Goal: Task Accomplishment & Management: Complete application form

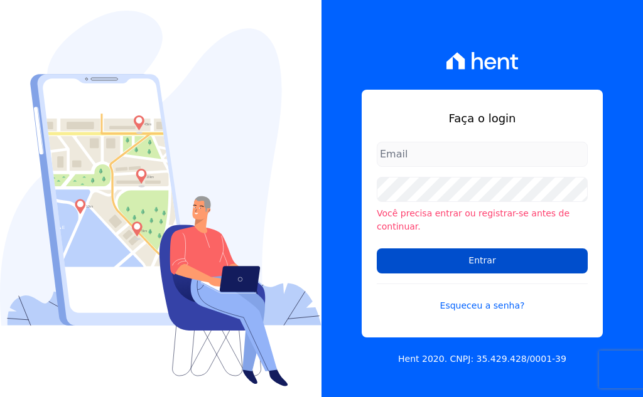
type input "[EMAIL_ADDRESS][DOMAIN_NAME]"
click at [457, 255] on input "Entrar" at bounding box center [481, 260] width 211 height 25
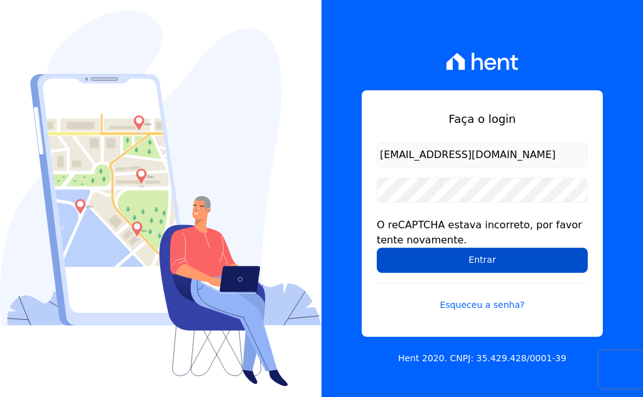
click at [477, 262] on input "Entrar" at bounding box center [481, 260] width 211 height 25
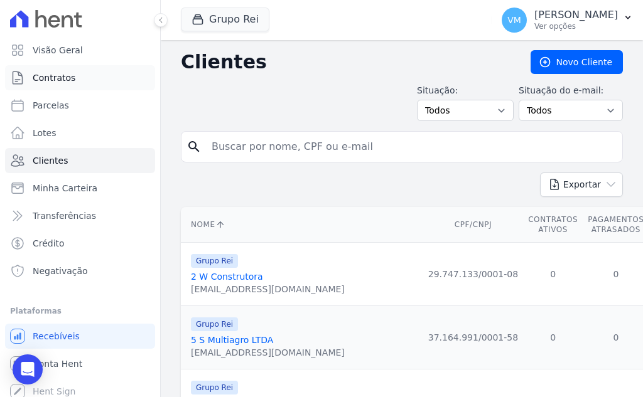
click at [70, 75] on span "Contratos" at bounding box center [54, 78] width 43 height 13
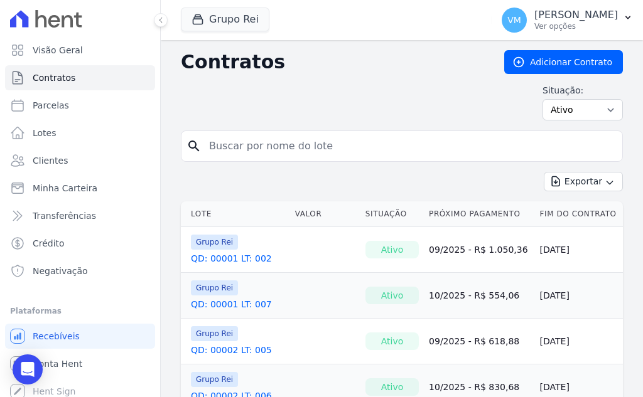
click at [220, 259] on link "QD: 00001 LT: 002" at bounding box center [231, 258] width 81 height 13
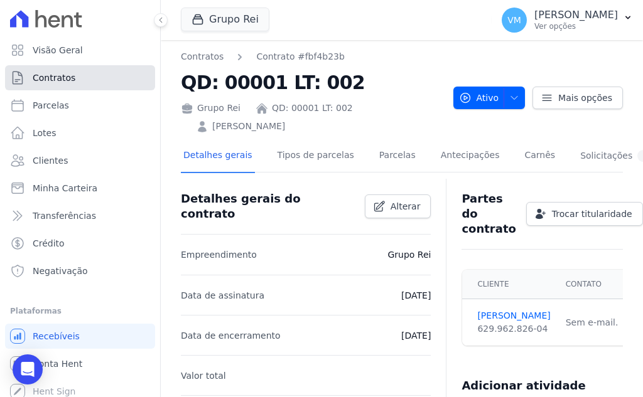
click at [61, 75] on span "Contratos" at bounding box center [54, 78] width 43 height 13
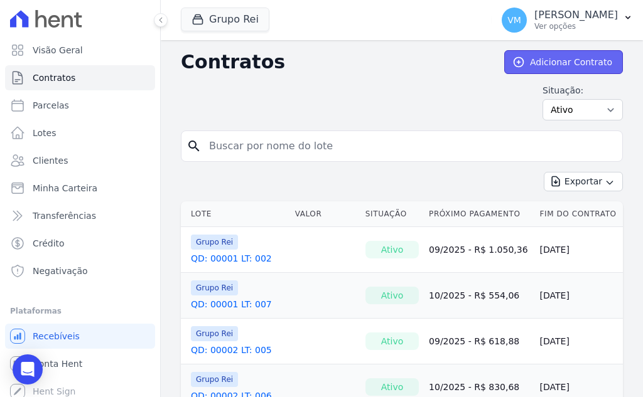
click at [560, 57] on link "Adicionar Contrato" at bounding box center [563, 62] width 119 height 24
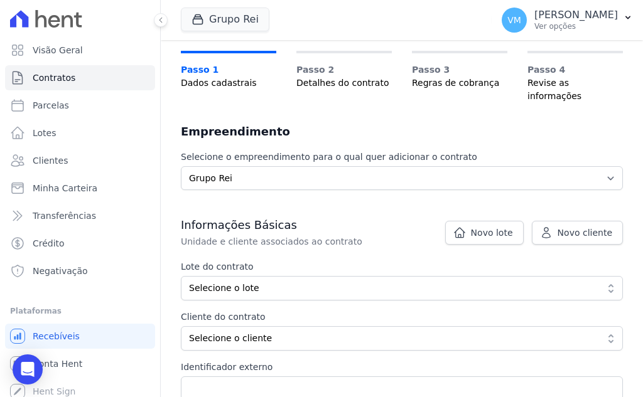
scroll to position [63, 0]
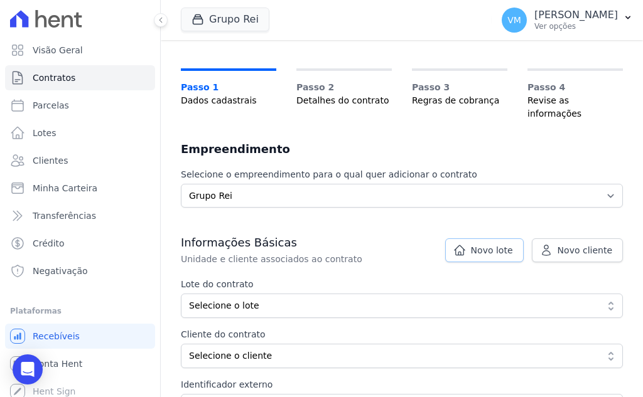
click at [495, 244] on span "Novo lote" at bounding box center [492, 250] width 42 height 13
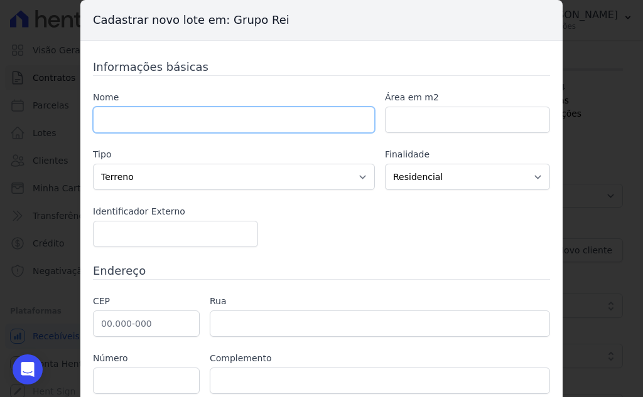
click at [161, 118] on input "text" at bounding box center [234, 120] width 282 height 26
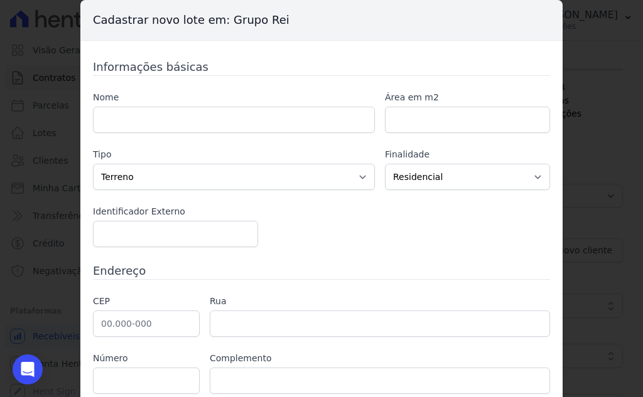
click at [354, 230] on div "Nome Área em m2 Tipo Casa Apartamento Escritório Flat Loja Espaço Comercial Ter…" at bounding box center [321, 169] width 457 height 156
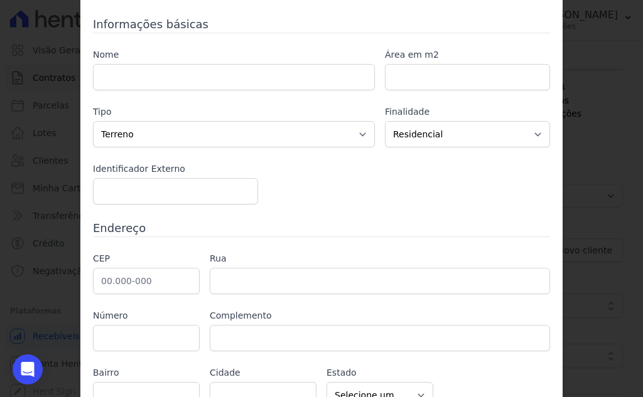
scroll to position [106, 0]
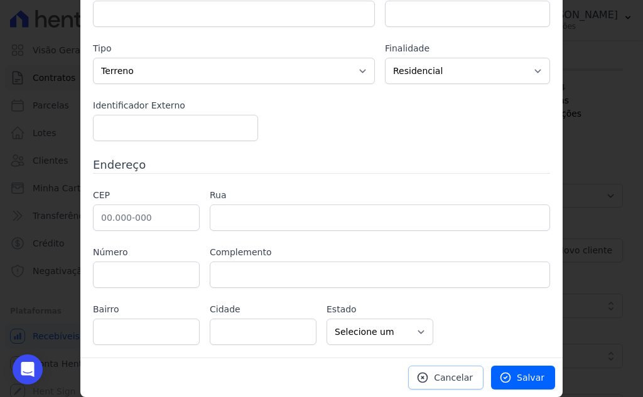
click at [464, 378] on span "Cancelar" at bounding box center [453, 377] width 39 height 13
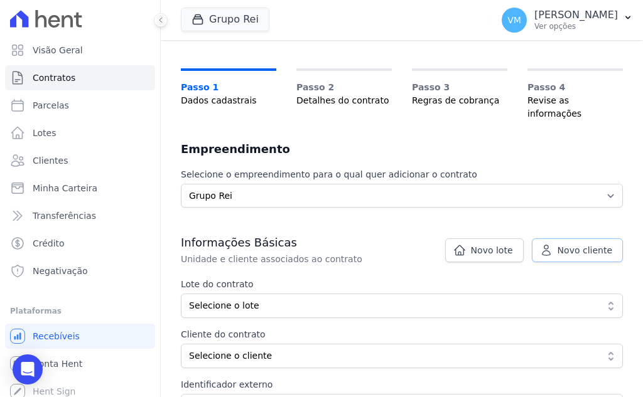
click at [549, 238] on link "Novo cliente" at bounding box center [576, 250] width 91 height 24
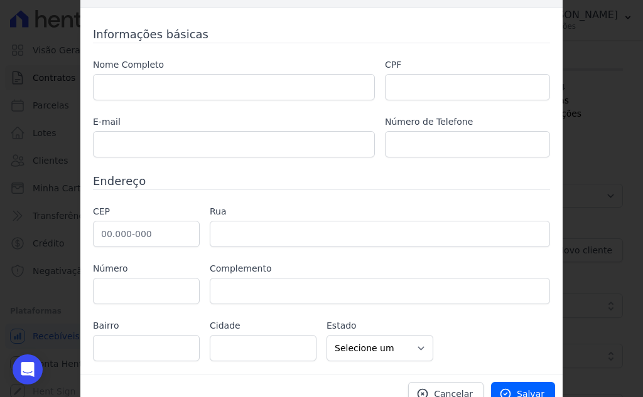
scroll to position [49, 0]
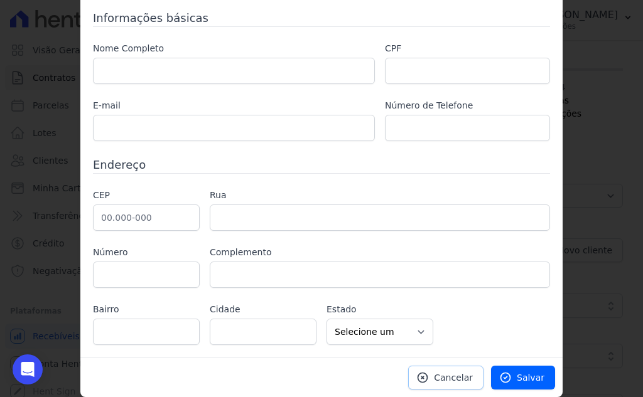
click at [439, 377] on span "Cancelar" at bounding box center [453, 377] width 39 height 13
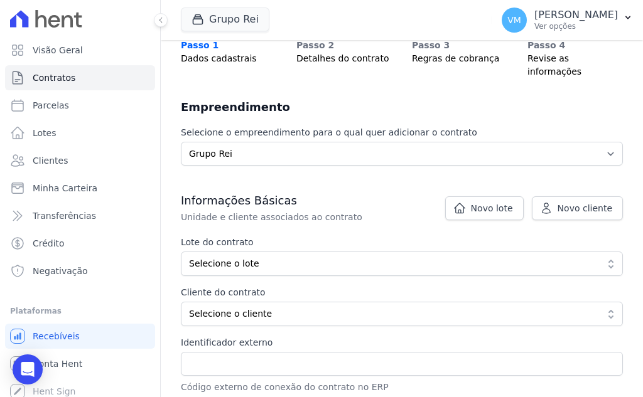
scroll to position [125, 0]
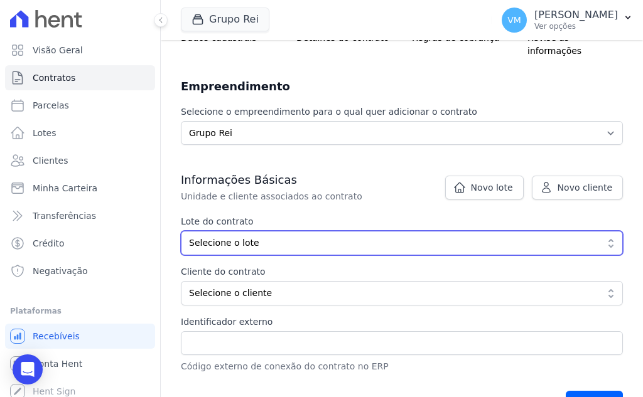
click at [241, 237] on span "Selecione o lote" at bounding box center [393, 243] width 408 height 13
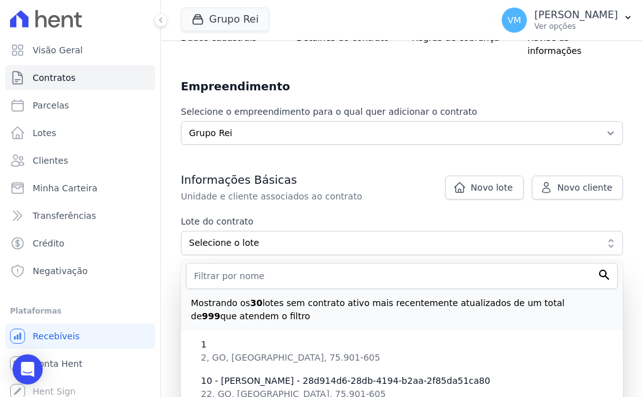
click at [357, 173] on h3 "Informações Básicas" at bounding box center [402, 180] width 442 height 15
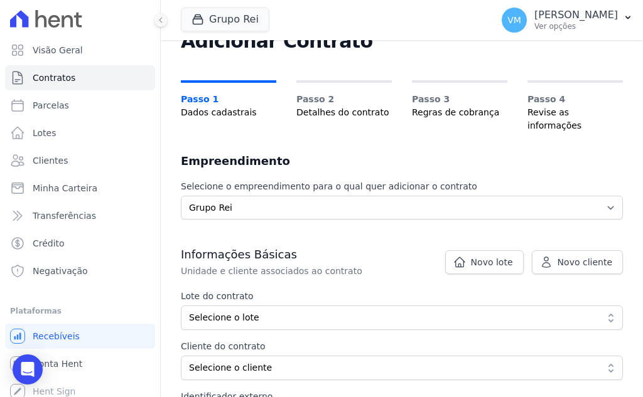
scroll to position [73, 0]
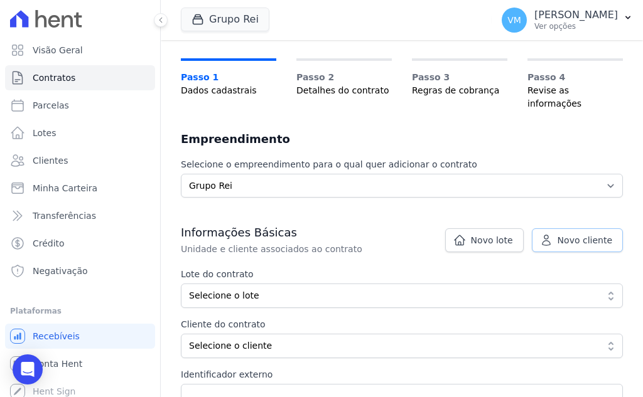
drag, startPoint x: 573, startPoint y: 218, endPoint x: 537, endPoint y: 221, distance: 35.9
click at [573, 228] on link "Novo cliente" at bounding box center [576, 240] width 91 height 24
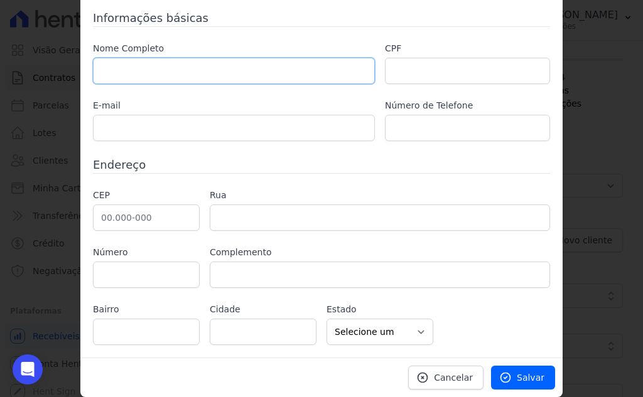
click at [165, 80] on input "text" at bounding box center [234, 71] width 282 height 26
paste input "[DEMOGRAPHIC_DATA]"
type input "[DEMOGRAPHIC_DATA]"
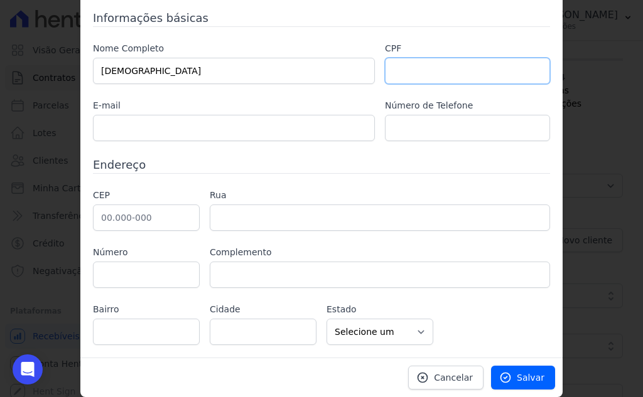
click at [433, 73] on input "text" at bounding box center [467, 71] width 165 height 26
click at [422, 72] on input "text" at bounding box center [467, 71] width 165 height 26
paste input "04809358000110"
type input "04809358000110"
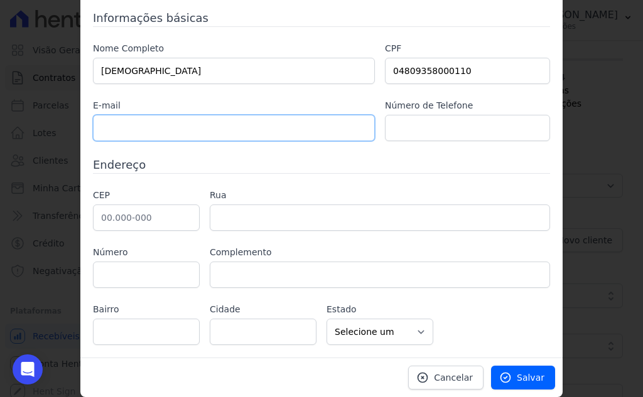
click at [220, 129] on input "text" at bounding box center [234, 128] width 282 height 26
click at [467, 124] on input "text" at bounding box center [467, 128] width 165 height 26
click at [122, 213] on input "text" at bounding box center [146, 218] width 107 height 26
click at [140, 217] on input "text" at bounding box center [146, 218] width 107 height 26
paste input "75.830-107"
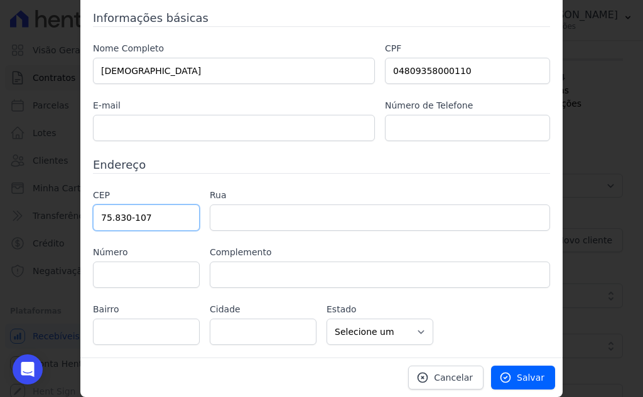
type input "75.830-107"
type input "Avenida Antônio Carlos Paniago"
type input "Centro"
type input "Mineiros"
select select "GO"
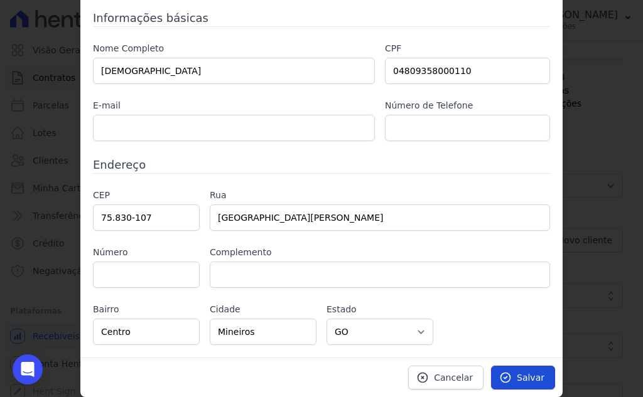
click at [521, 378] on span "Salvar" at bounding box center [530, 377] width 28 height 13
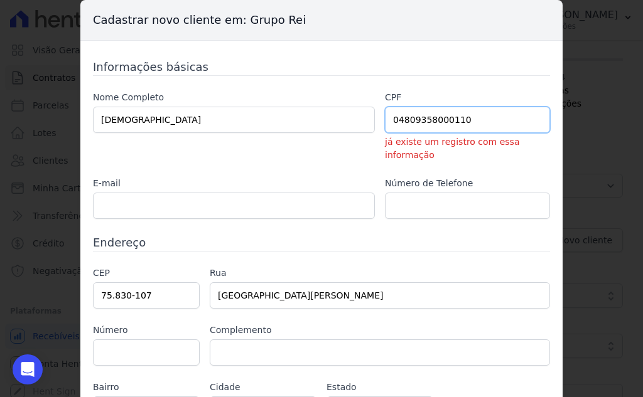
drag, startPoint x: 476, startPoint y: 119, endPoint x: 333, endPoint y: 122, distance: 142.5
click at [331, 120] on div "Nome Completo IGREJA EVANGELICA ASSEMBLEIA DE DEUS CPF 04809358000110 já existe…" at bounding box center [321, 155] width 457 height 128
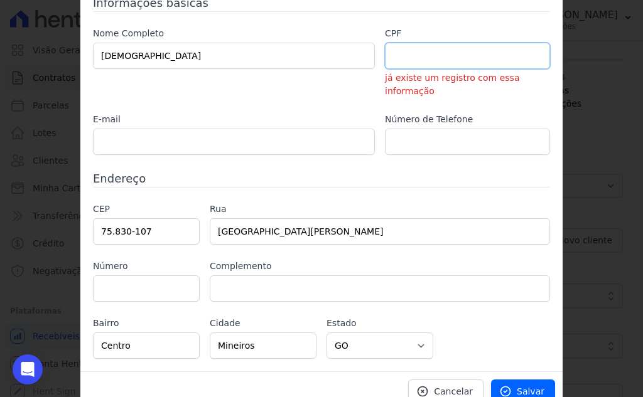
scroll to position [65, 0]
click at [434, 379] on link "Cancelar" at bounding box center [445, 391] width 75 height 24
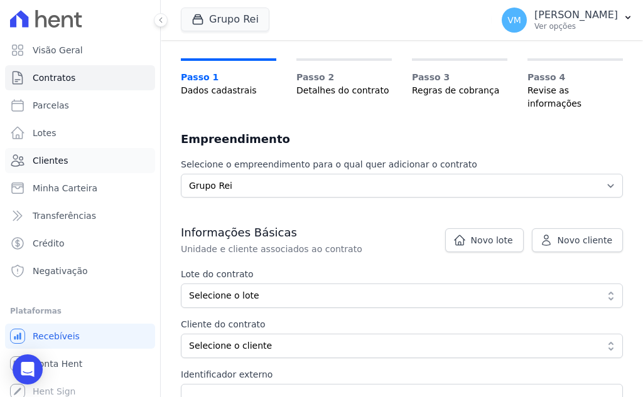
click at [61, 165] on span "Clientes" at bounding box center [50, 160] width 35 height 13
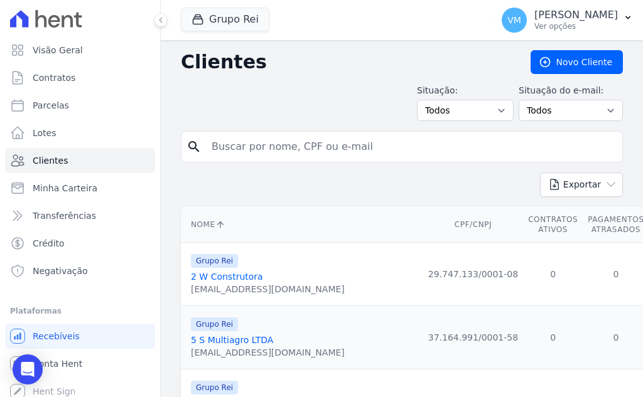
type input "75830107"
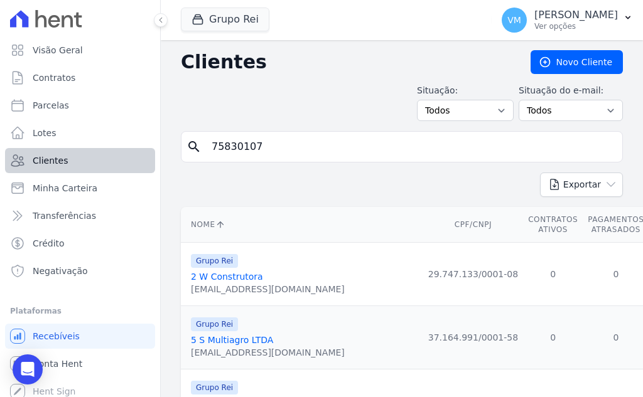
drag, startPoint x: 155, startPoint y: 152, endPoint x: 97, endPoint y: 152, distance: 57.7
click at [97, 152] on div "Visão Geral Contratos Parcelas Lotes Clientes Minha Carteira Transferências Cré…" at bounding box center [321, 198] width 643 height 397
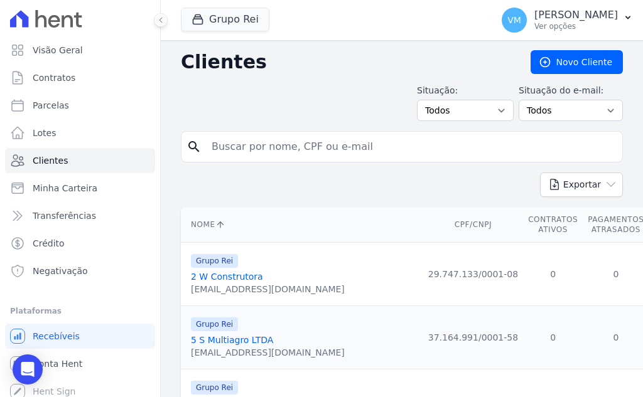
click at [267, 144] on input "search" at bounding box center [410, 146] width 413 height 25
paste input "04809358000110"
type input "04809358000110"
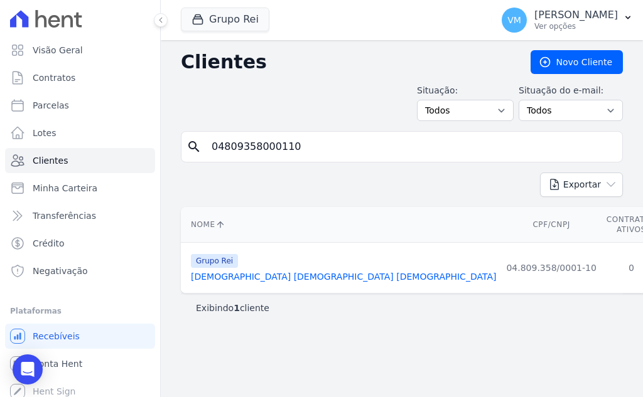
click at [282, 275] on link "Igreja Evangelica Assembleia De Deus" at bounding box center [343, 277] width 305 height 10
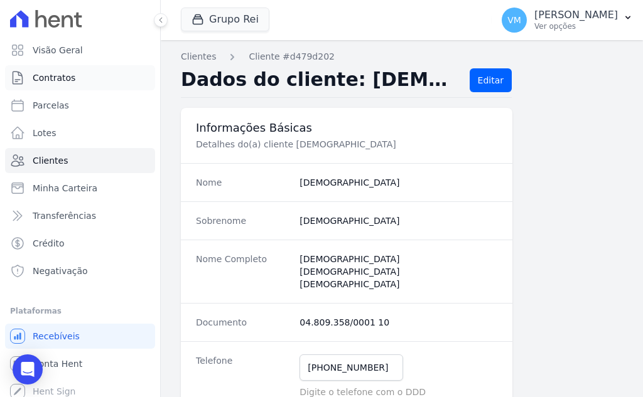
click at [58, 75] on span "Contratos" at bounding box center [54, 78] width 43 height 13
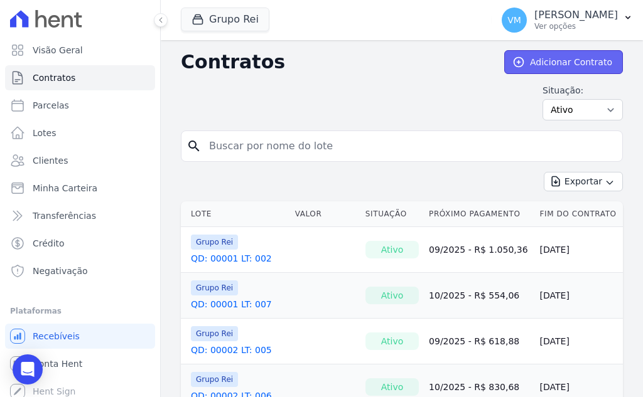
click at [552, 62] on link "Adicionar Contrato" at bounding box center [563, 62] width 119 height 24
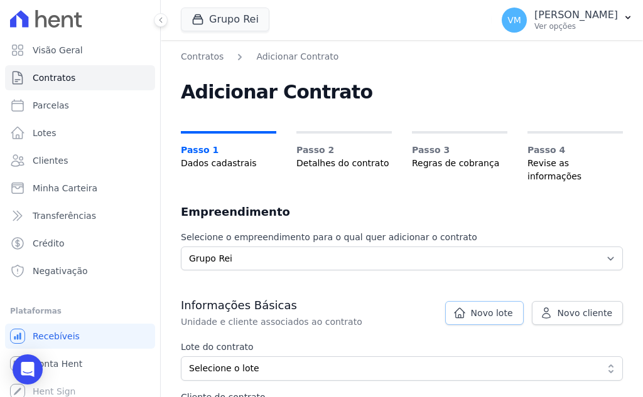
click at [485, 307] on span "Novo lote" at bounding box center [492, 313] width 42 height 13
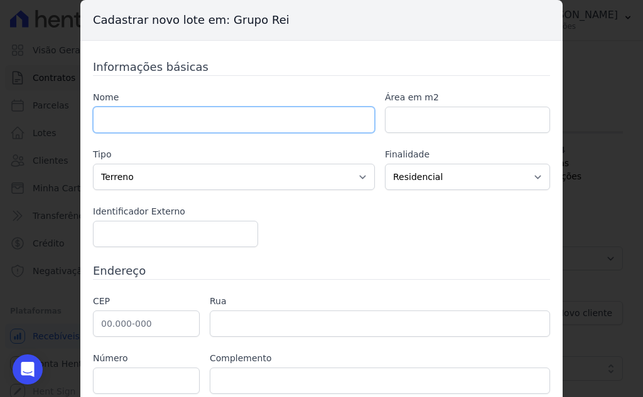
click at [180, 124] on input "text" at bounding box center [234, 120] width 282 height 26
click at [256, 127] on input "text" at bounding box center [234, 120] width 282 height 26
paste input "[DEMOGRAPHIC_DATA]"
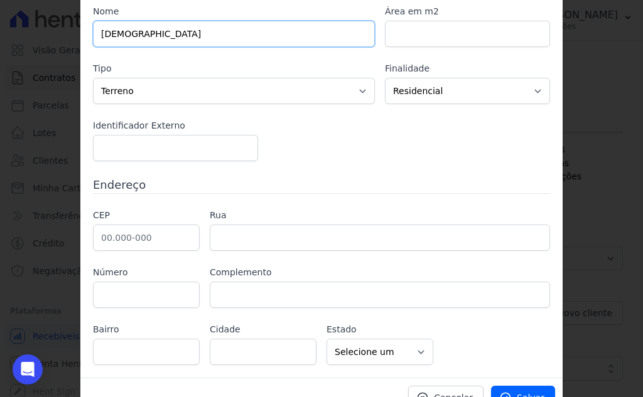
scroll to position [106, 0]
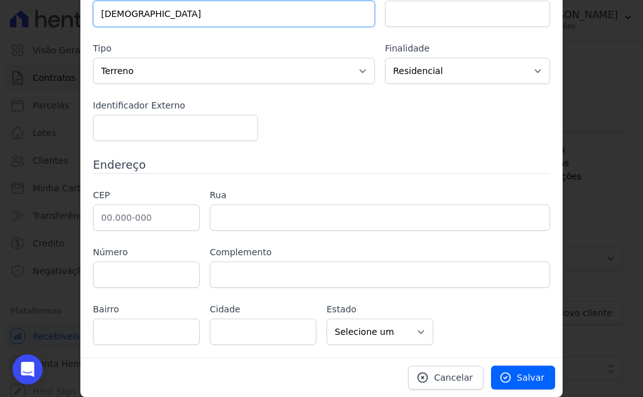
type input "[DEMOGRAPHIC_DATA]"
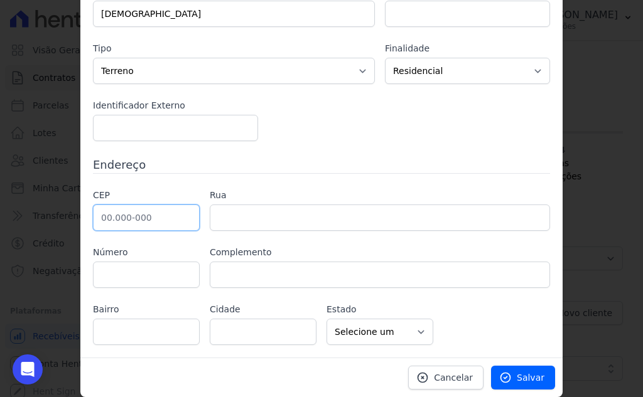
click at [129, 213] on input "text" at bounding box center [146, 218] width 107 height 26
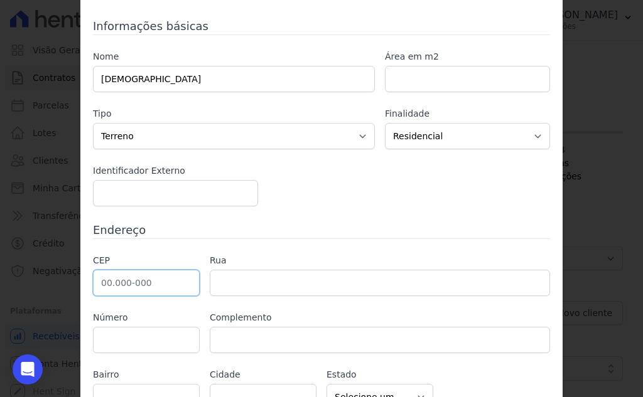
scroll to position [63, 0]
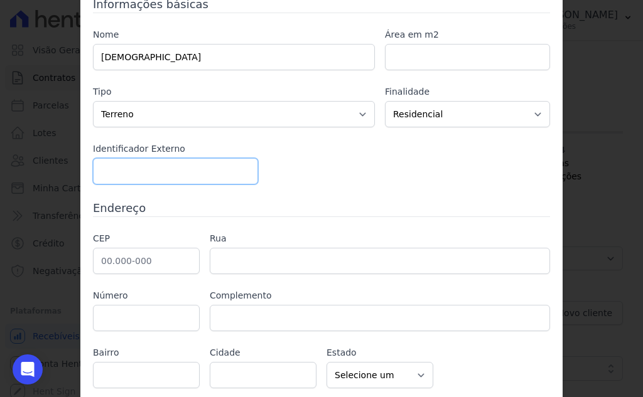
click at [163, 164] on input "number" at bounding box center [175, 171] width 165 height 26
click at [242, 168] on input "1" at bounding box center [175, 171] width 165 height 26
click at [242, 168] on input "2" at bounding box center [175, 171] width 165 height 26
click at [242, 168] on input "3" at bounding box center [175, 171] width 165 height 26
click at [242, 168] on input "4" at bounding box center [175, 171] width 165 height 26
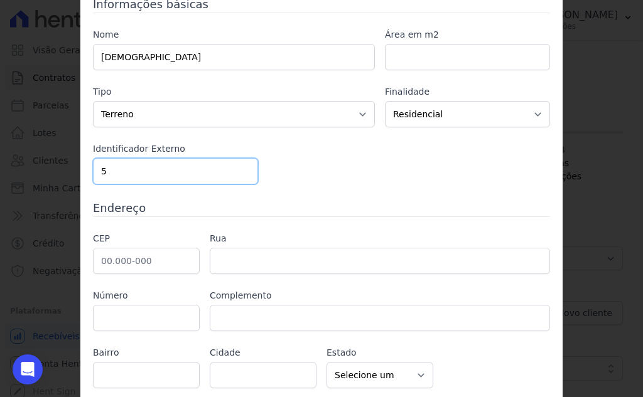
click at [242, 168] on input "5" at bounding box center [175, 171] width 165 height 26
click at [242, 168] on input "6" at bounding box center [175, 171] width 165 height 26
type input "7"
click at [242, 168] on input "7" at bounding box center [175, 171] width 165 height 26
drag, startPoint x: 189, startPoint y: 168, endPoint x: 24, endPoint y: 168, distance: 164.4
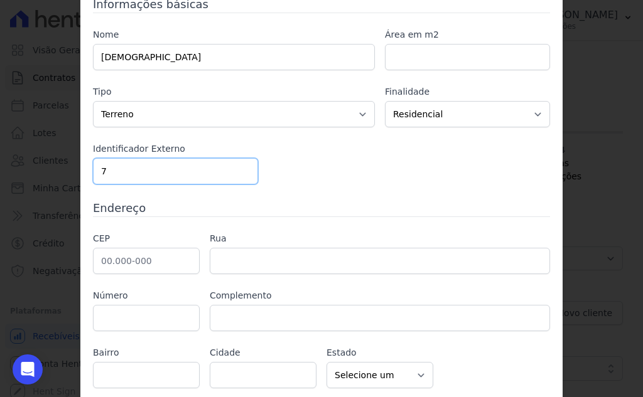
click at [24, 168] on div "Cadastrar novo lote em: Grupo Rei Informações básicas Nome IGREJA EVANGELICA AS…" at bounding box center [321, 198] width 643 height 397
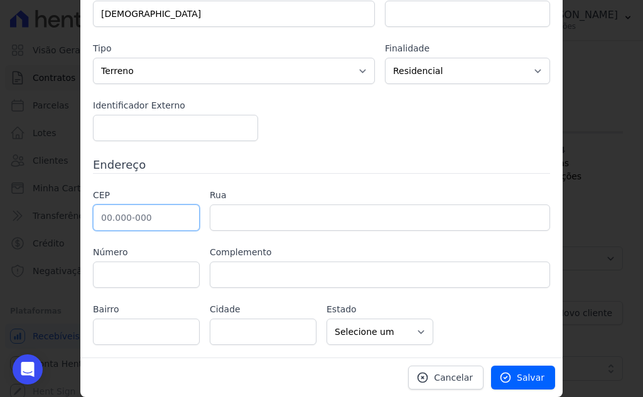
click at [114, 214] on input "text" at bounding box center [146, 218] width 107 height 26
click at [155, 213] on input "text" at bounding box center [146, 218] width 107 height 26
paste input "75.830-107"
type input "75.830-107"
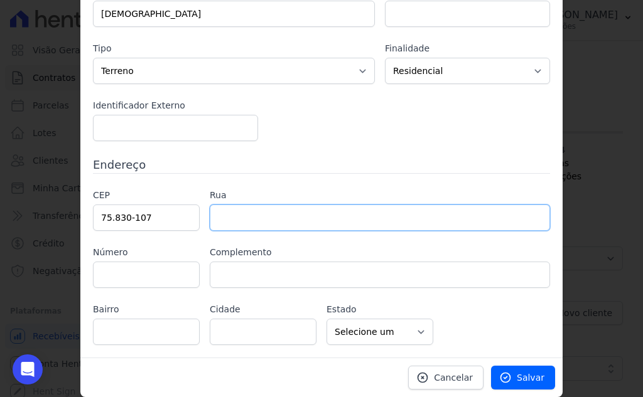
click at [286, 220] on input "text" at bounding box center [380, 218] width 340 height 26
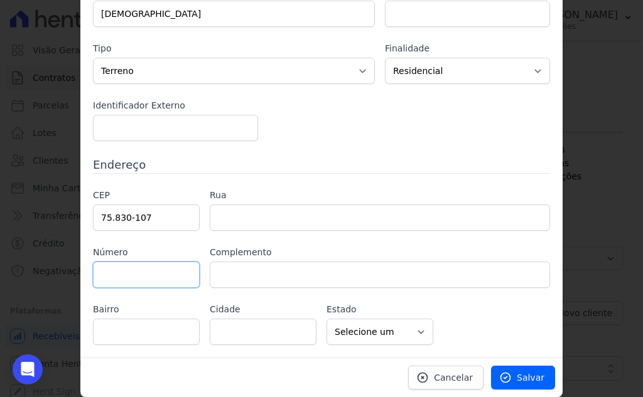
type input "Avenida Antônio Carlos Paniago"
type input "Centro"
type input "Mineiros"
select select "GO"
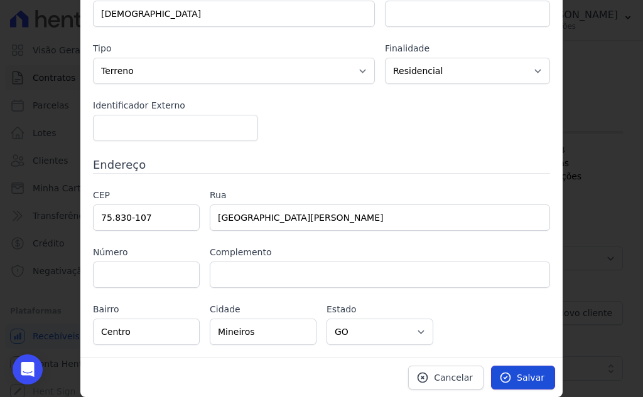
click at [516, 376] on span "Salvar" at bounding box center [530, 377] width 28 height 13
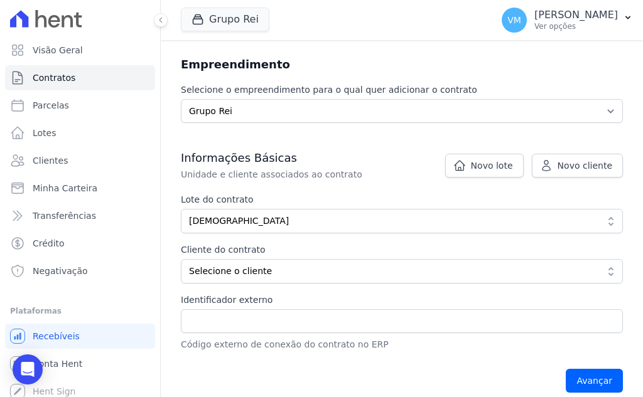
scroll to position [125, 0]
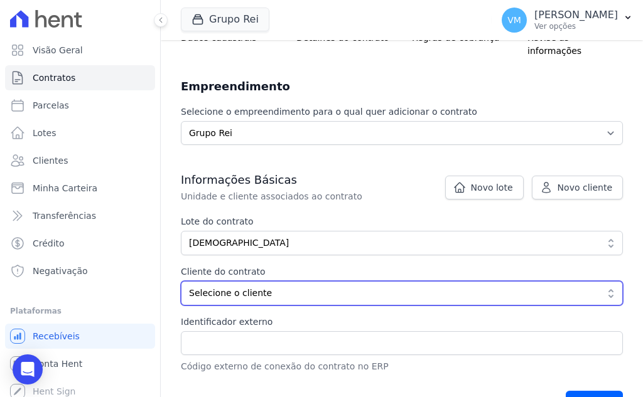
click at [253, 287] on span "Selecione o cliente" at bounding box center [393, 293] width 408 height 13
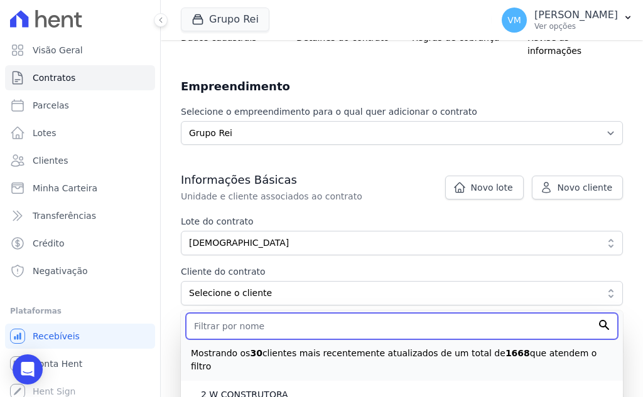
click at [259, 313] on input "text" at bounding box center [402, 326] width 432 height 26
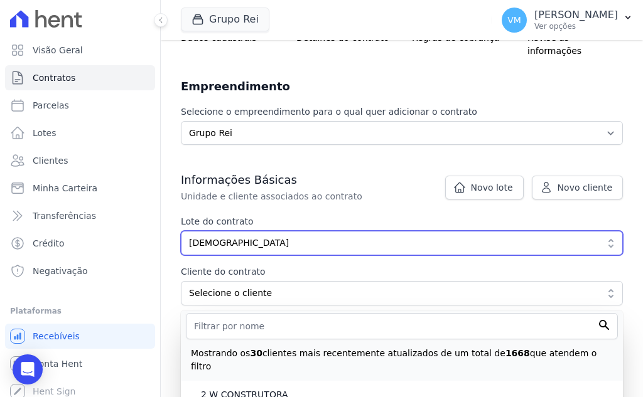
click at [383, 237] on span "[DEMOGRAPHIC_DATA]" at bounding box center [393, 243] width 408 height 13
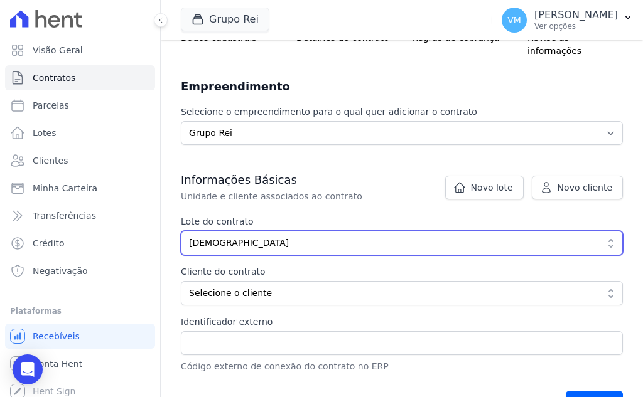
click at [342, 237] on span "[DEMOGRAPHIC_DATA]" at bounding box center [393, 243] width 408 height 13
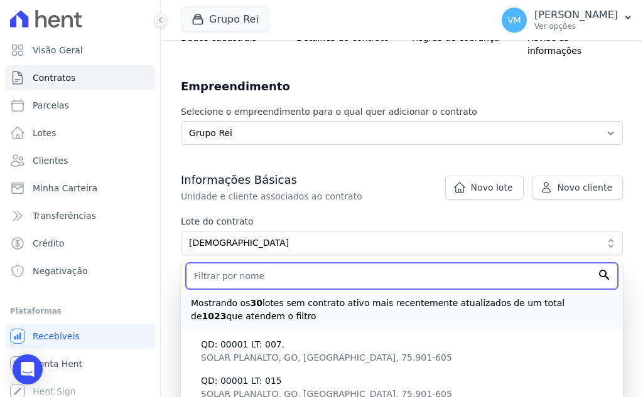
click at [289, 263] on input "text" at bounding box center [402, 276] width 432 height 26
type input "q"
click at [212, 266] on input "QD: 24" at bounding box center [402, 276] width 432 height 26
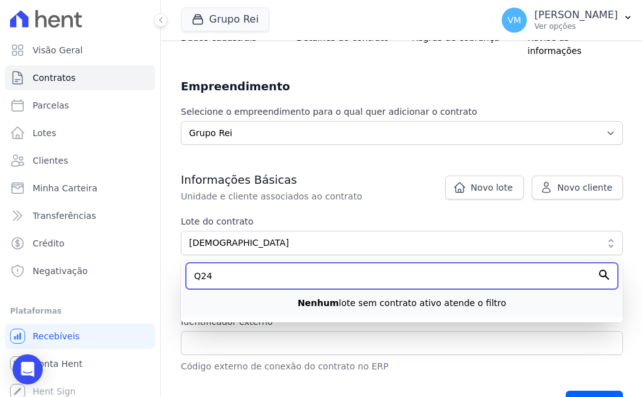
type input "24"
drag, startPoint x: 212, startPoint y: 266, endPoint x: 174, endPoint y: 265, distance: 37.7
click at [174, 265] on div "Contratos Adicionar Contrato Adicionar Contrato Passo 1 Dados cadastrais Passo …" at bounding box center [402, 174] width 482 height 518
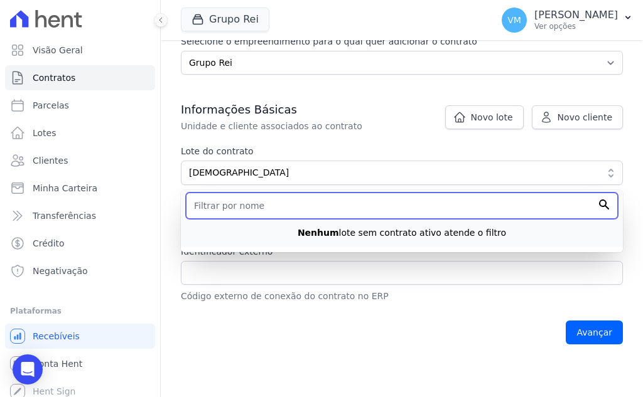
scroll to position [0, 0]
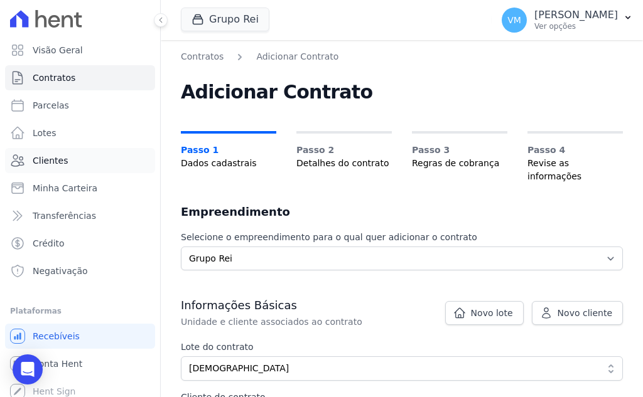
click at [55, 163] on span "Clientes" at bounding box center [50, 160] width 35 height 13
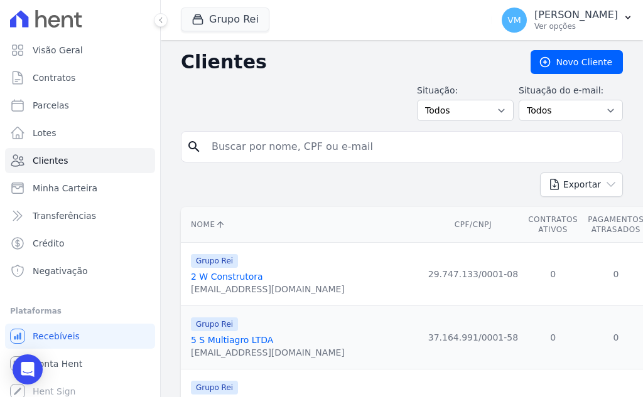
click at [429, 151] on input "search" at bounding box center [410, 146] width 413 height 25
click at [250, 143] on input "search" at bounding box center [410, 146] width 413 height 25
paste input "04809358000110"
type input "04809358000110"
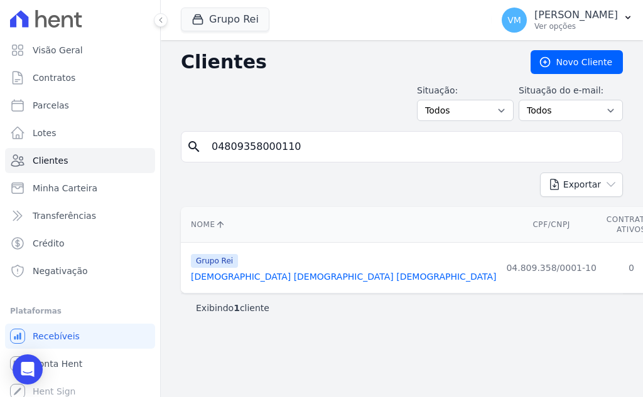
click at [270, 274] on link "Igreja Evangelica Assembleia De Deus" at bounding box center [343, 277] width 305 height 10
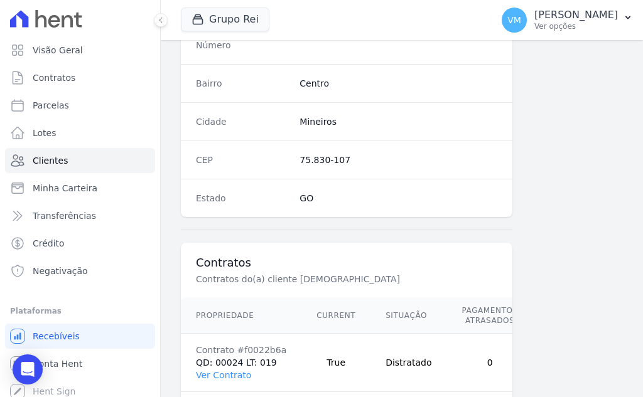
scroll to position [806, 0]
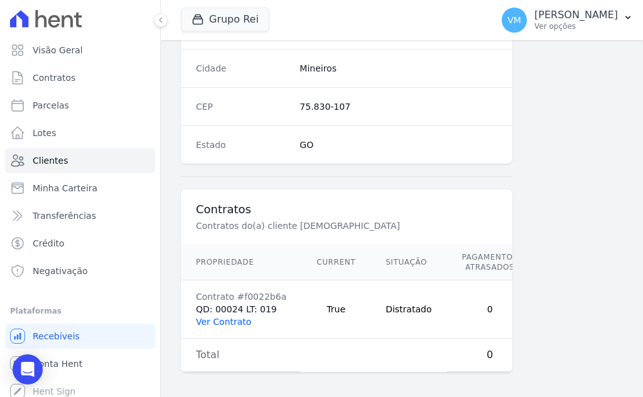
click at [229, 317] on link "Ver Contrato" at bounding box center [223, 322] width 55 height 10
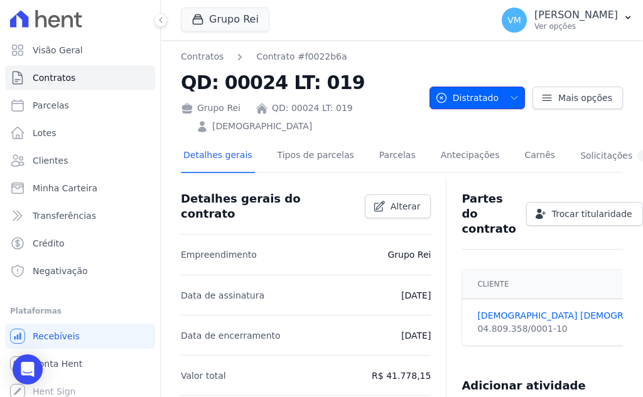
click at [483, 101] on span "Distratado" at bounding box center [466, 98] width 63 height 23
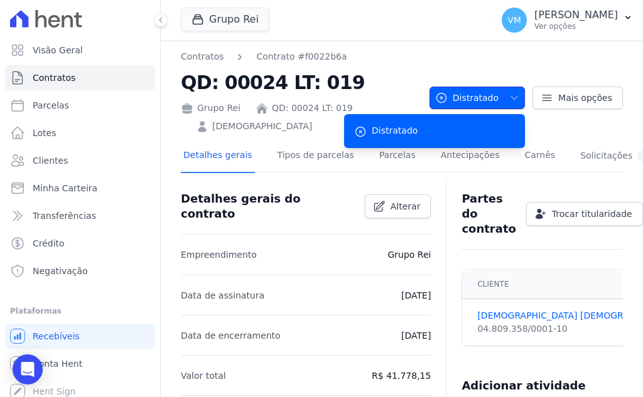
click at [512, 98] on icon "button" at bounding box center [514, 98] width 10 height 10
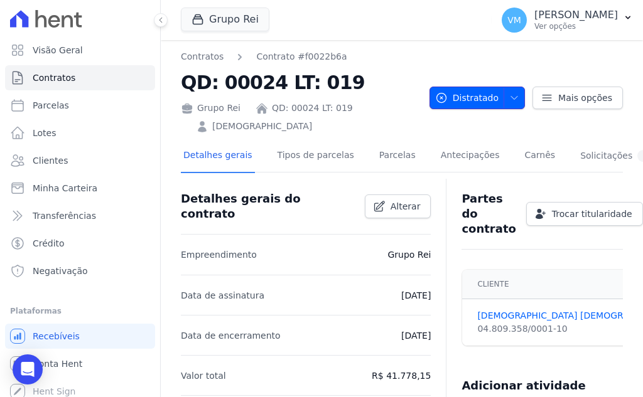
click at [509, 98] on icon "button" at bounding box center [514, 98] width 10 height 10
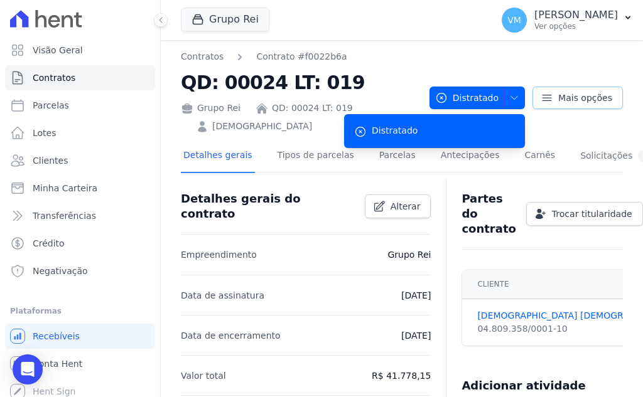
click at [545, 100] on icon at bounding box center [546, 98] width 13 height 13
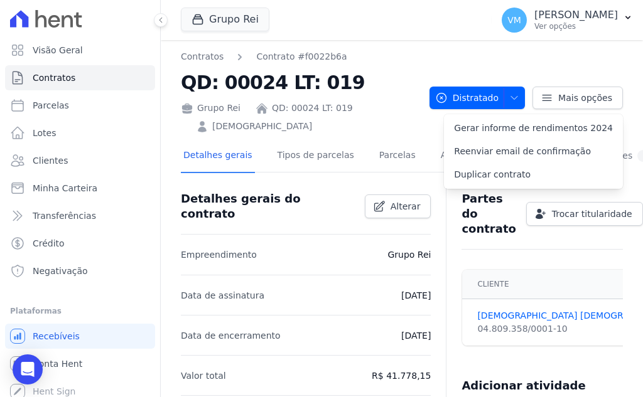
click at [399, 75] on h2 "QD: 00024 LT: 019" at bounding box center [300, 82] width 238 height 28
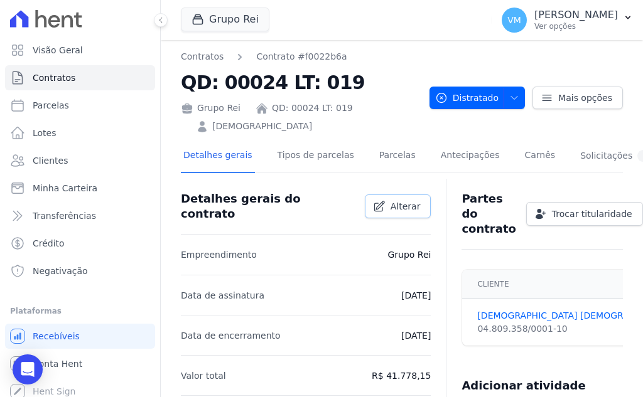
click at [404, 205] on span "Alterar" at bounding box center [405, 206] width 30 height 13
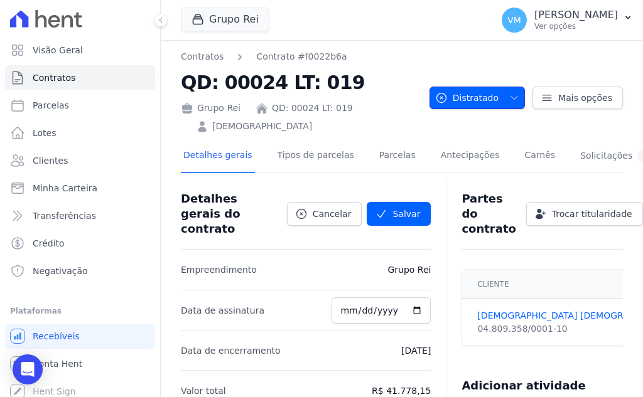
click at [509, 98] on icon "button" at bounding box center [514, 98] width 10 height 10
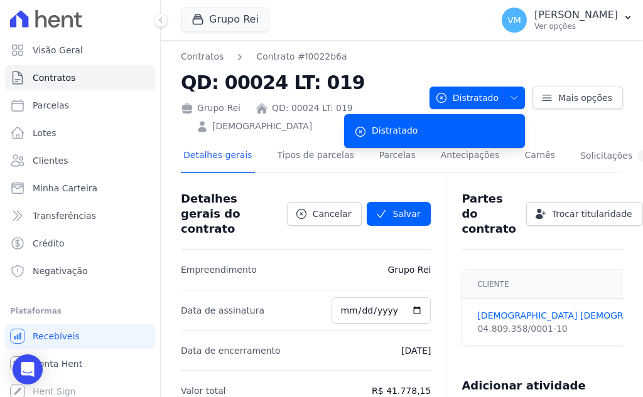
click at [426, 53] on div "Contratos Contrato #f0022b6a QD: 00024 LT: 019 Grupo Rei QD: 00024 LT: 019 IGRE…" at bounding box center [402, 91] width 442 height 83
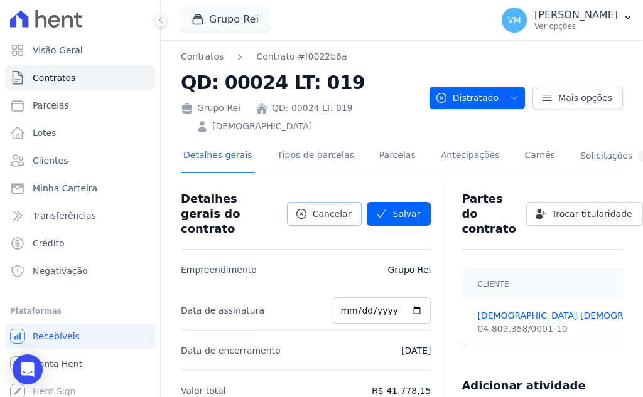
click at [334, 208] on span "Cancelar" at bounding box center [331, 214] width 39 height 13
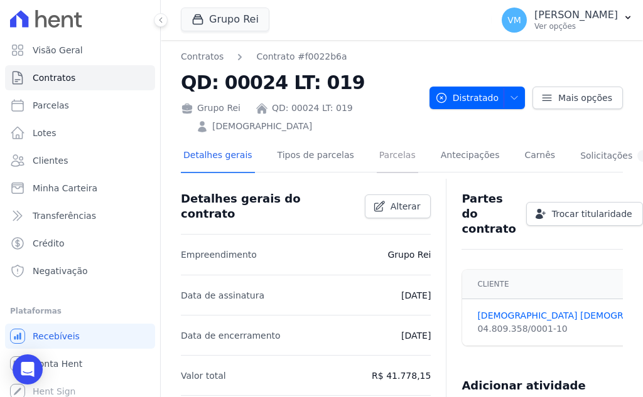
click at [376, 155] on link "Parcelas" at bounding box center [396, 156] width 41 height 33
click at [65, 161] on link "Clientes" at bounding box center [80, 160] width 150 height 25
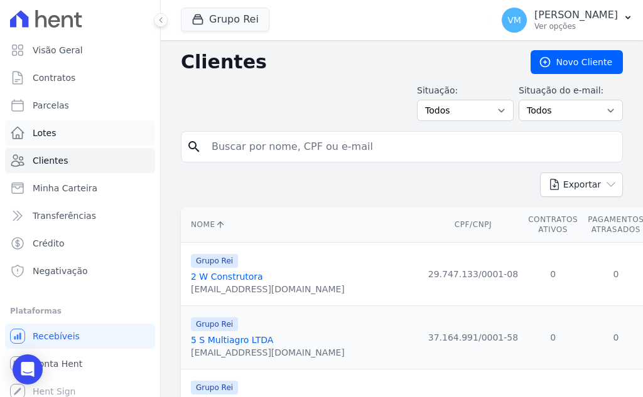
click at [63, 129] on link "Lotes" at bounding box center [80, 132] width 150 height 25
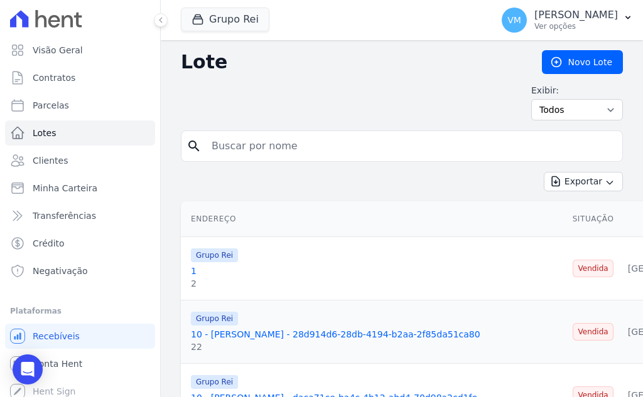
click at [295, 151] on input "search" at bounding box center [410, 146] width 413 height 25
drag, startPoint x: 576, startPoint y: 61, endPoint x: 532, endPoint y: 68, distance: 44.5
click at [574, 61] on link "Novo Lote" at bounding box center [582, 62] width 81 height 24
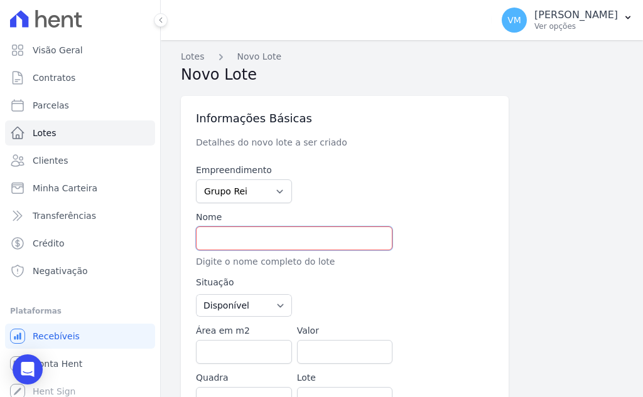
click at [251, 241] on input "text" at bounding box center [294, 239] width 196 height 24
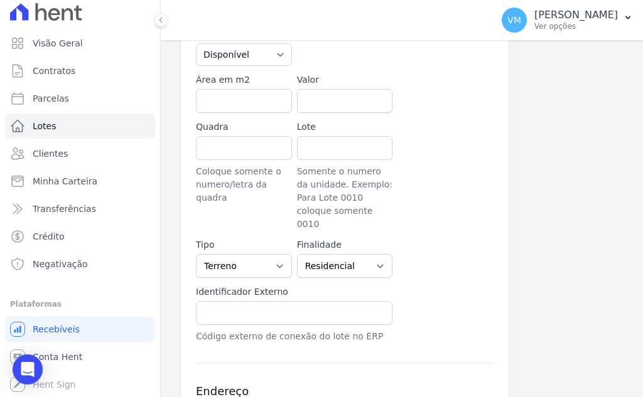
scroll to position [439, 0]
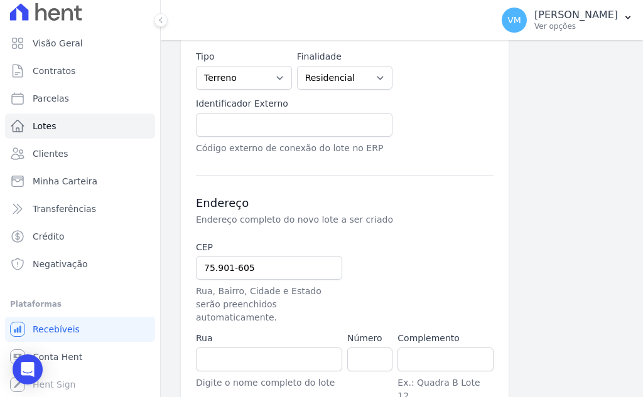
click at [467, 216] on div "Endereço Endereço completo do novo lote a ser criado CEP 75.901-605 Rua, Bairro…" at bounding box center [344, 312] width 297 height 275
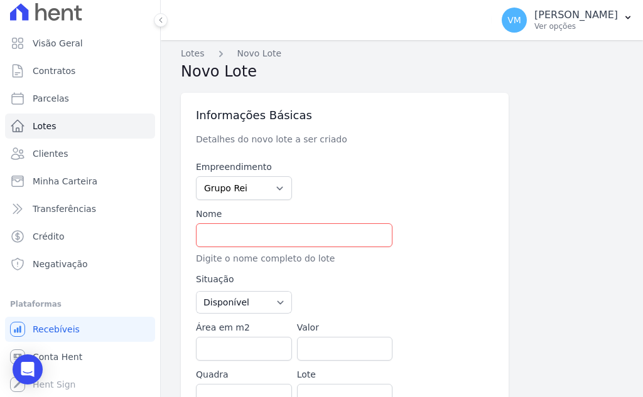
scroll to position [0, 0]
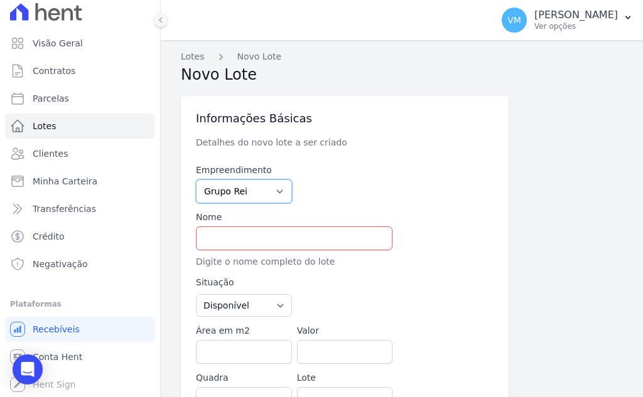
click at [246, 193] on select "Grupo Rei" at bounding box center [244, 191] width 96 height 24
click at [247, 192] on select "Grupo Rei" at bounding box center [244, 191] width 96 height 24
drag, startPoint x: 226, startPoint y: 239, endPoint x: 260, endPoint y: 242, distance: 34.7
click at [226, 239] on input "text" at bounding box center [294, 239] width 196 height 24
click at [239, 240] on input "text" at bounding box center [294, 239] width 196 height 24
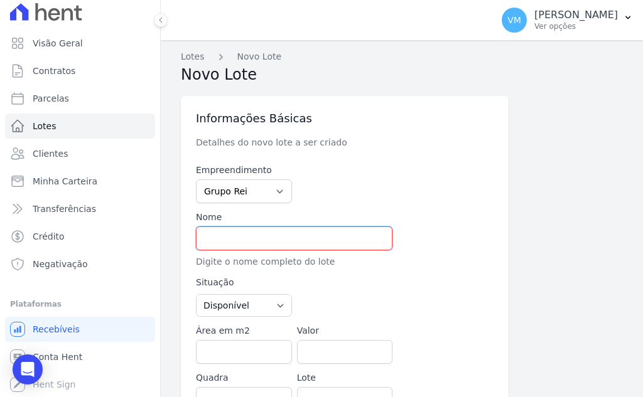
paste input "[DEMOGRAPHIC_DATA]"
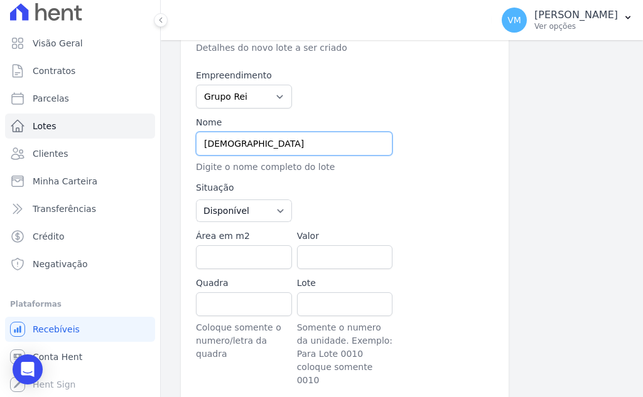
scroll to position [125, 0]
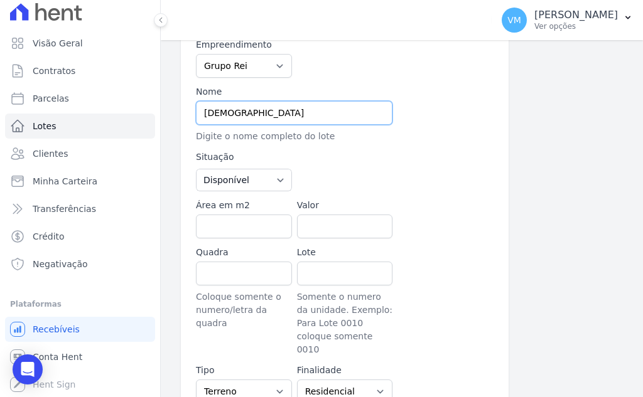
type input "[DEMOGRAPHIC_DATA]"
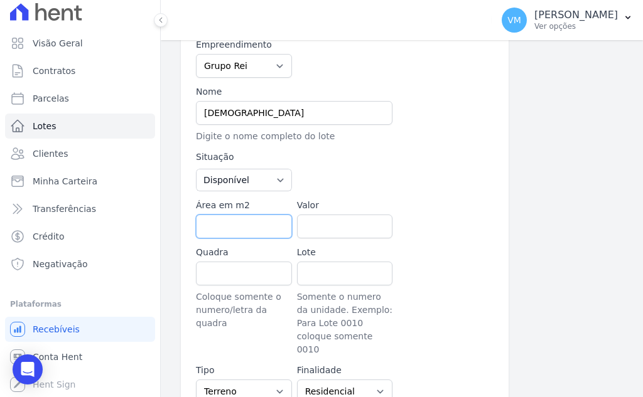
click at [228, 225] on input "Área em m2" at bounding box center [244, 227] width 96 height 24
drag, startPoint x: 225, startPoint y: 270, endPoint x: 233, endPoint y: 270, distance: 8.2
click at [225, 270] on input "Quadra" at bounding box center [244, 274] width 96 height 24
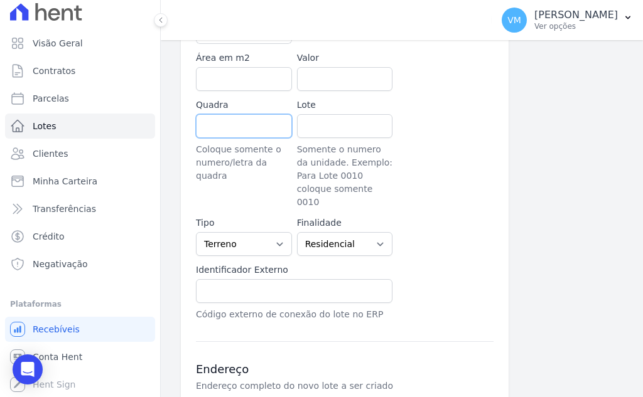
scroll to position [251, 0]
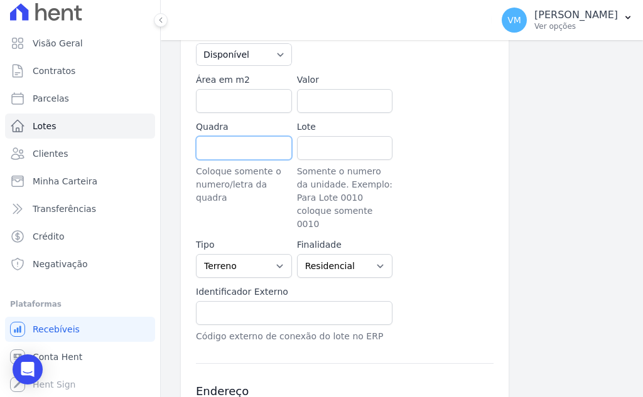
click at [235, 142] on input "Quadra" at bounding box center [244, 148] width 96 height 24
type input "24"
type input "19"
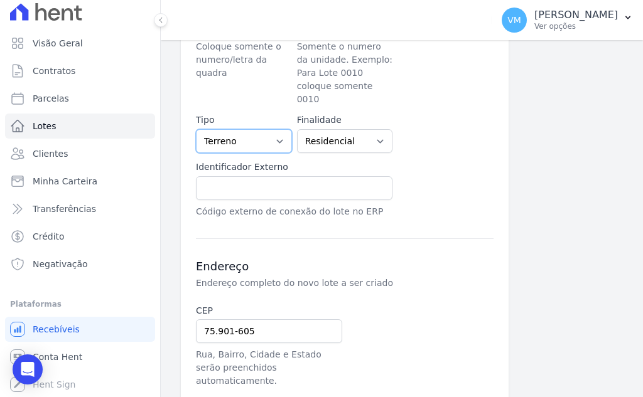
scroll to position [376, 0]
click at [283, 176] on input "text" at bounding box center [294, 188] width 196 height 24
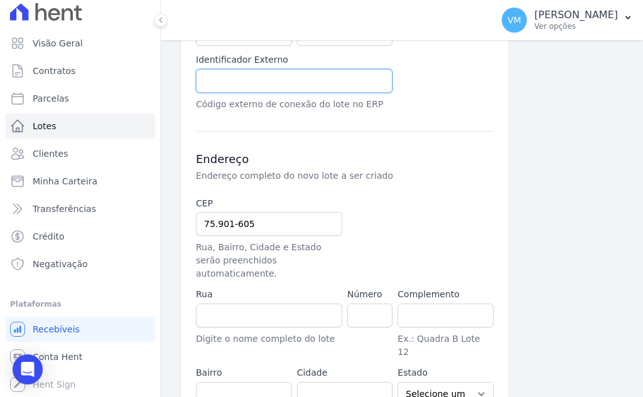
scroll to position [516, 0]
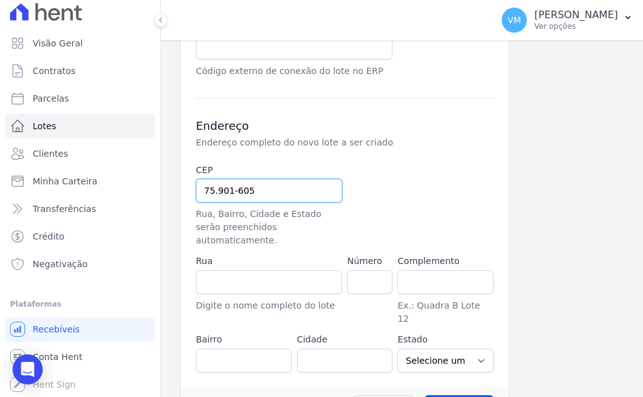
click at [267, 184] on input "75.901-605" at bounding box center [269, 191] width 146 height 24
click at [255, 179] on input "75.901-605" at bounding box center [269, 191] width 146 height 24
drag, startPoint x: 183, startPoint y: 178, endPoint x: 135, endPoint y: 175, distance: 47.8
click at [135, 175] on div "Visão Geral Contratos Parcelas Lotes Clientes Minha Carteira Transferências Cré…" at bounding box center [321, 198] width 643 height 397
paste input "830-107"
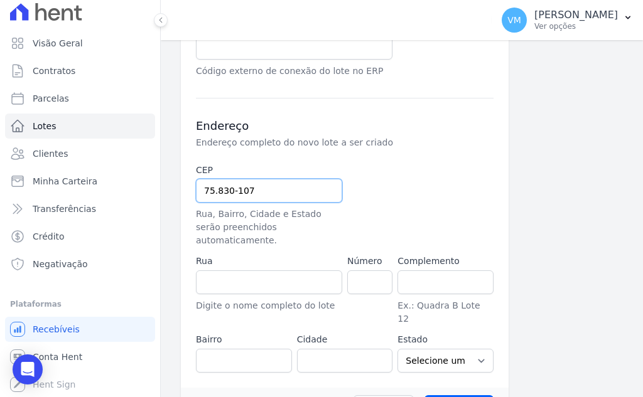
type input "75.830-107"
click at [259, 270] on input "text" at bounding box center [269, 282] width 146 height 24
type input "Avenida Antônio Carlos Paniago"
type input "Centro"
type input "Mineiros"
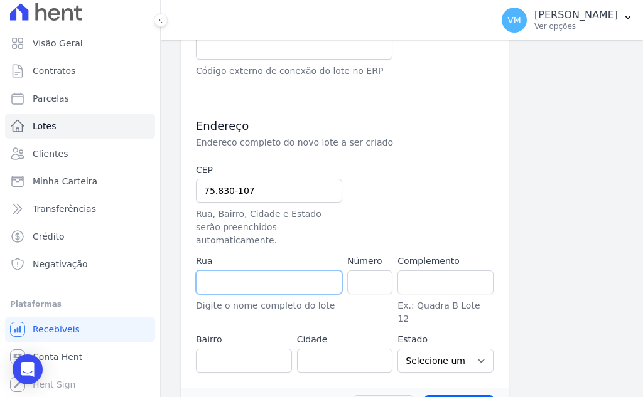
select select "GO"
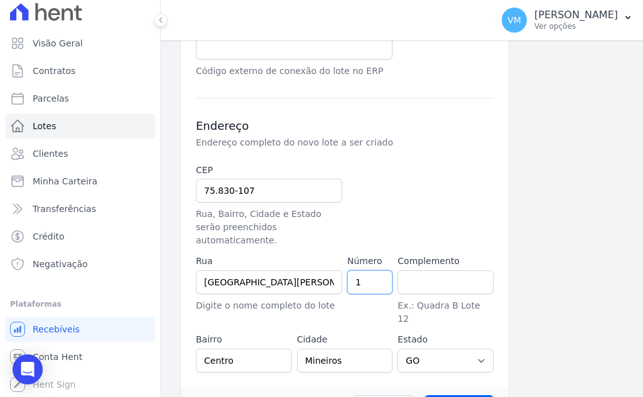
click at [378, 270] on input "1" at bounding box center [369, 282] width 45 height 24
click at [362, 270] on input "1" at bounding box center [369, 282] width 45 height 24
type input "0"
click at [374, 270] on input "0" at bounding box center [369, 282] width 45 height 24
click at [454, 176] on div "CEP 75.830-107 Rua, Bairro, Cidade e Estado serão preenchidos automaticamente. …" at bounding box center [344, 268] width 297 height 209
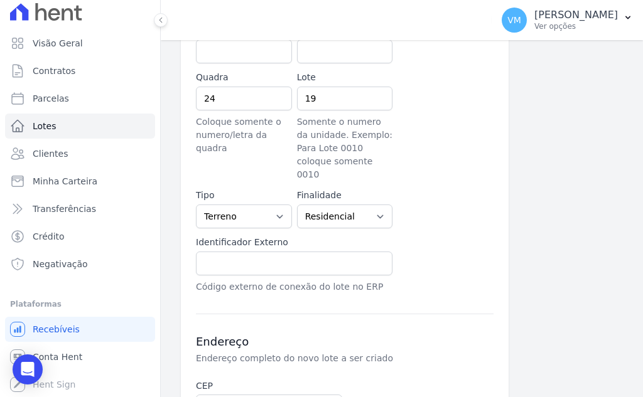
scroll to position [314, 0]
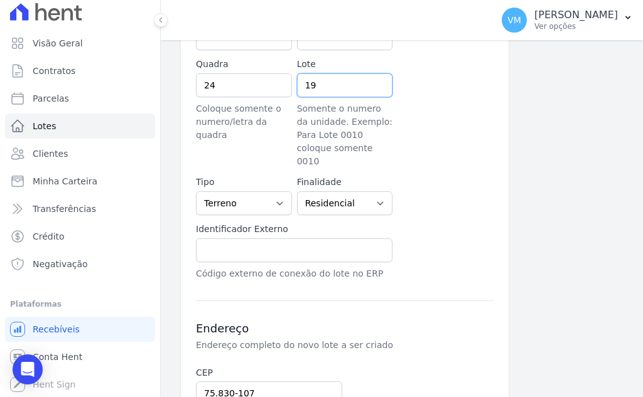
click at [305, 85] on input "19" at bounding box center [345, 85] width 96 height 24
type input "0019"
click at [258, 92] on input "24" at bounding box center [244, 85] width 96 height 24
click at [203, 88] on input "24" at bounding box center [244, 85] width 96 height 24
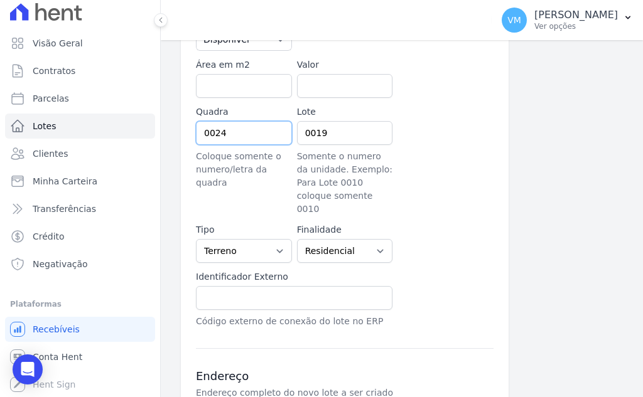
scroll to position [251, 0]
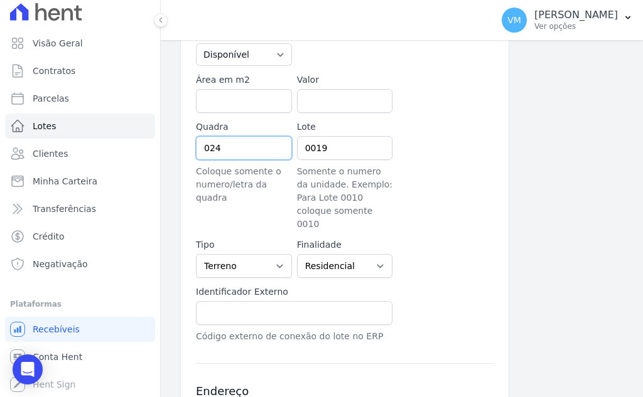
type input "24"
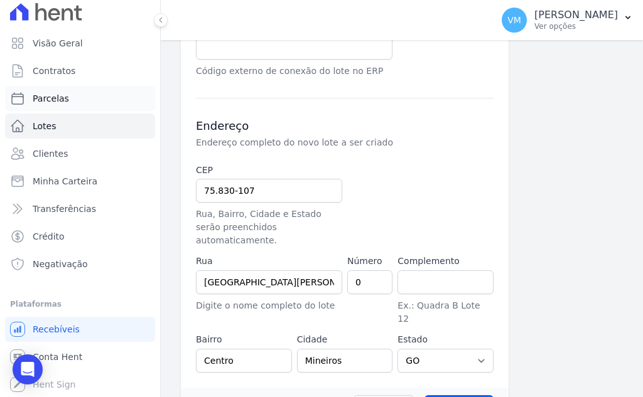
scroll to position [0, 0]
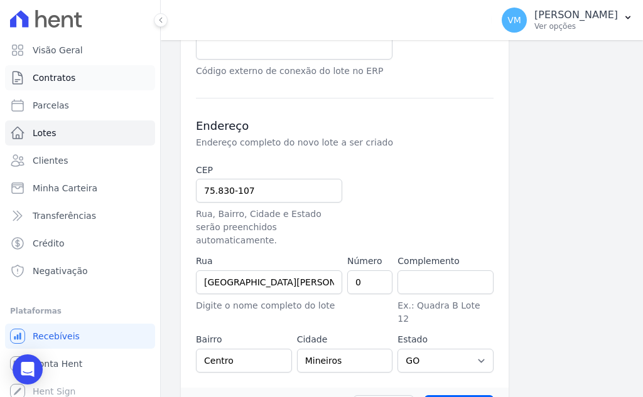
click at [72, 76] on span "Contratos" at bounding box center [54, 78] width 43 height 13
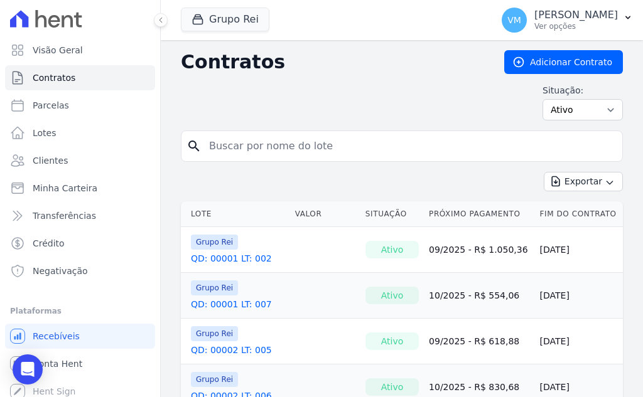
click at [282, 144] on input "search" at bounding box center [408, 146] width 415 height 25
paste input "75830107"
type input "75830107"
drag, startPoint x: 260, startPoint y: 156, endPoint x: 63, endPoint y: 156, distance: 197.0
click at [65, 155] on div "Visão Geral Contratos Parcelas Lotes Clientes Minha Carteira Transferências Cré…" at bounding box center [321, 198] width 643 height 397
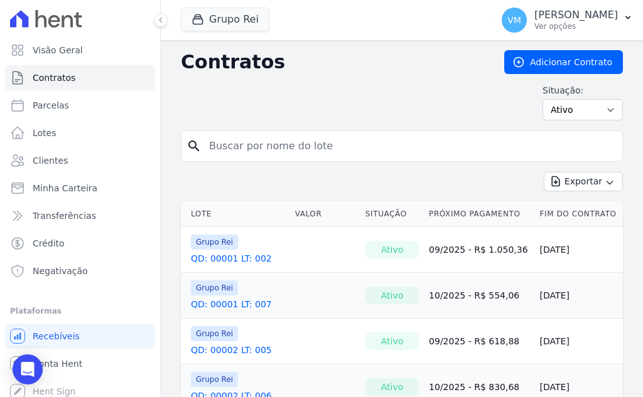
click at [262, 141] on input "search" at bounding box center [408, 146] width 415 height 25
paste input "[DEMOGRAPHIC_DATA]"
type input "[DEMOGRAPHIC_DATA]"
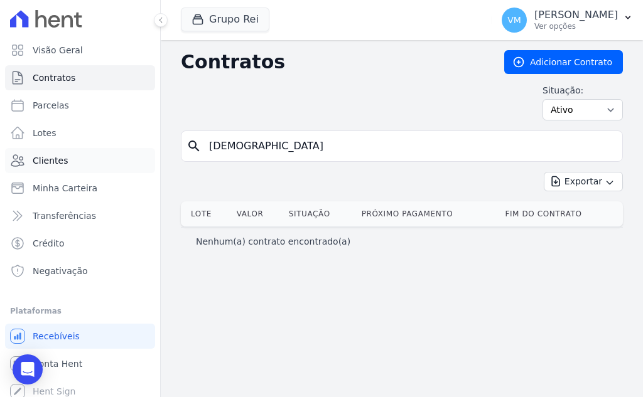
drag, startPoint x: 417, startPoint y: 154, endPoint x: 68, endPoint y: 166, distance: 349.1
click at [68, 166] on div "Visão Geral Contratos Parcelas Lotes Clientes Minha Carteira Transferências Cré…" at bounding box center [321, 198] width 643 height 397
click at [265, 137] on input "search" at bounding box center [408, 146] width 415 height 25
paste input "04809358000110"
type input "04809358000110"
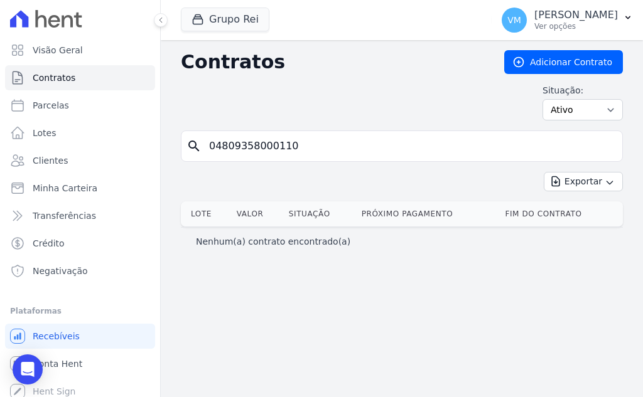
click at [600, 149] on input "04809358000110" at bounding box center [408, 146] width 415 height 25
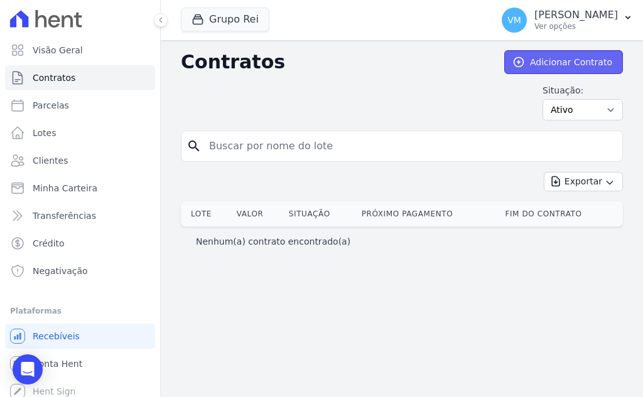
click at [532, 67] on link "Adicionar Contrato" at bounding box center [563, 62] width 119 height 24
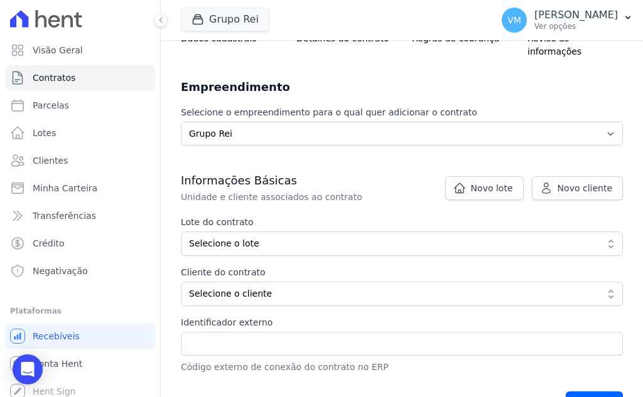
scroll to position [125, 0]
click at [476, 181] on span "Novo lote" at bounding box center [492, 187] width 42 height 13
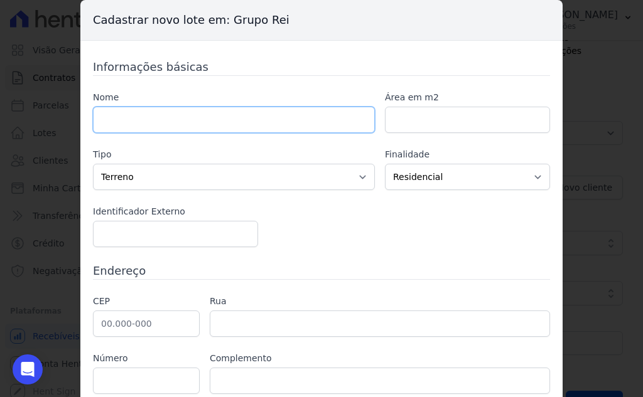
click at [199, 130] on input "text" at bounding box center [234, 120] width 282 height 26
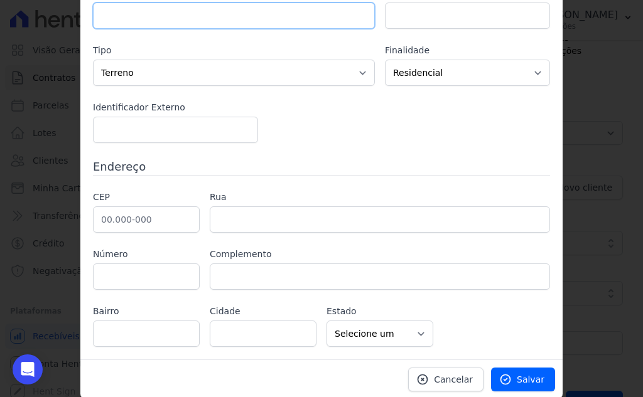
scroll to position [106, 0]
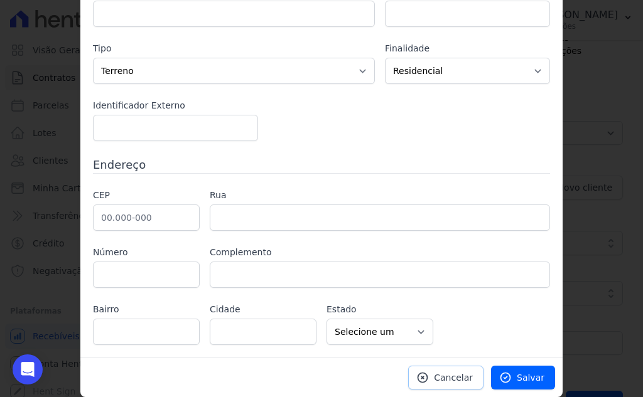
click at [439, 378] on span "Cancelar" at bounding box center [453, 377] width 39 height 13
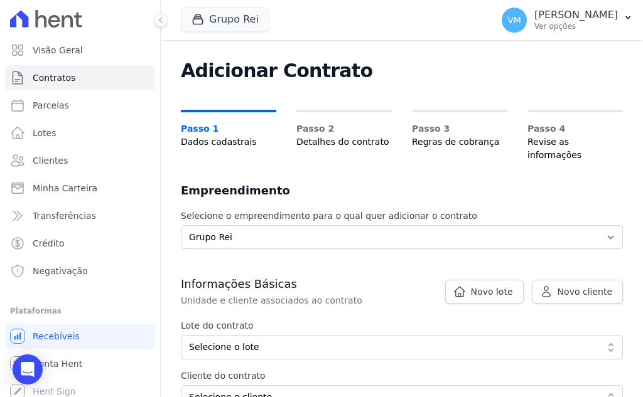
scroll to position [10, 0]
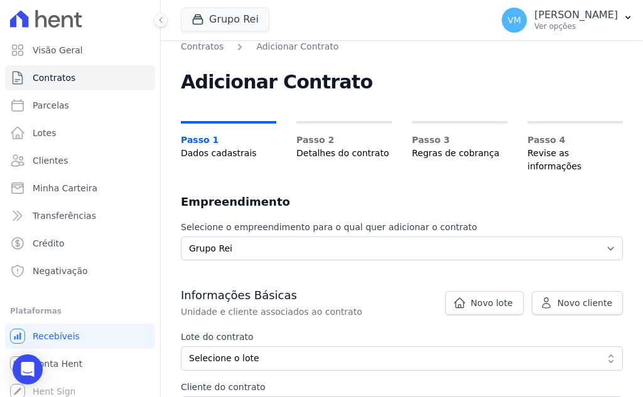
click at [214, 121] on link "Passo 1 Dados cadastrais" at bounding box center [228, 140] width 95 height 39
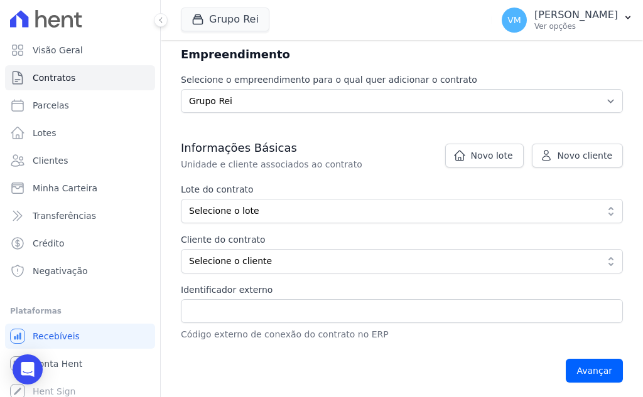
scroll to position [188, 0]
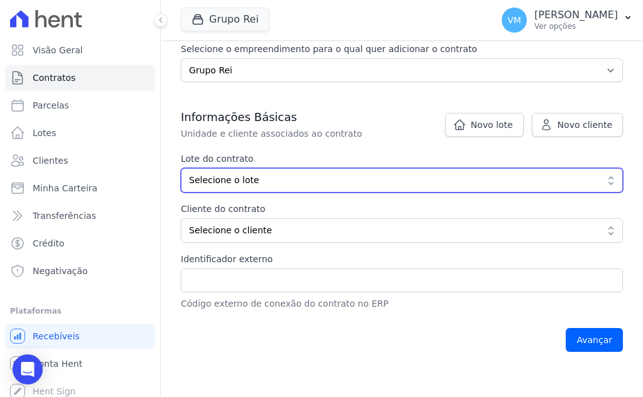
click at [249, 174] on span "Selecione o lote" at bounding box center [393, 180] width 408 height 13
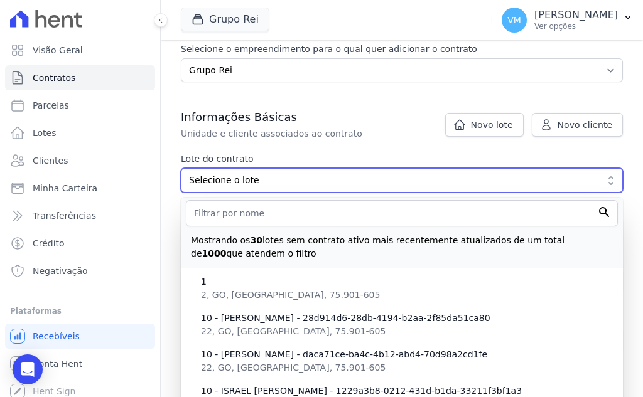
click at [233, 174] on span "Selecione o lote" at bounding box center [393, 180] width 408 height 13
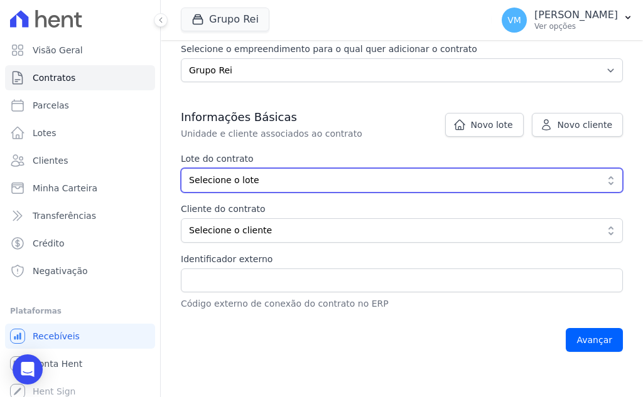
click at [227, 174] on span "Selecione o lote" at bounding box center [393, 180] width 408 height 13
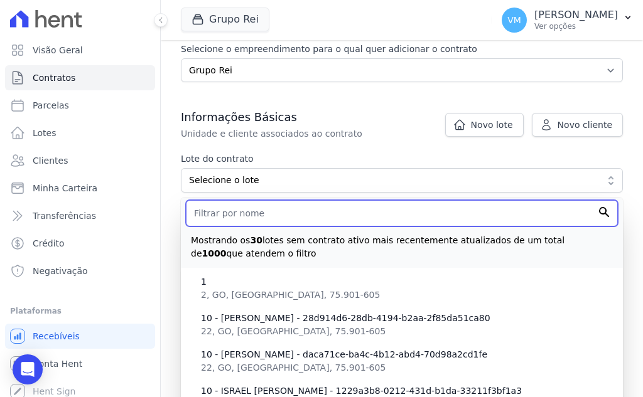
click at [222, 201] on input "text" at bounding box center [402, 213] width 432 height 26
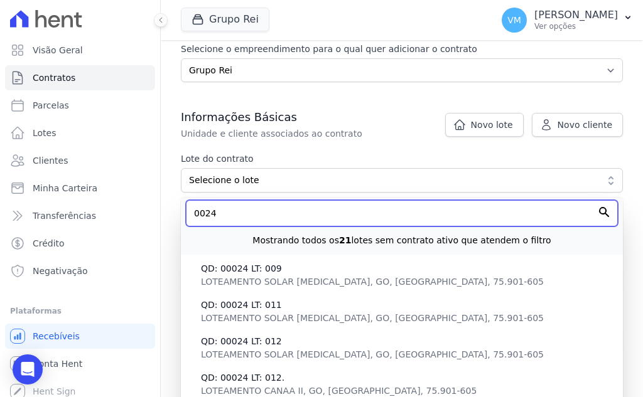
type input "0024"
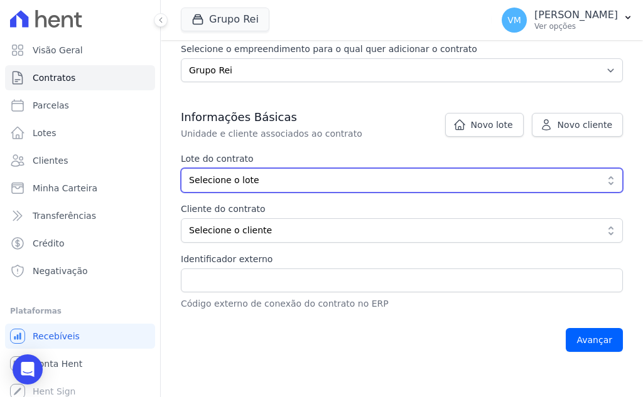
click at [257, 168] on button "Selecione o lote" at bounding box center [402, 180] width 442 height 24
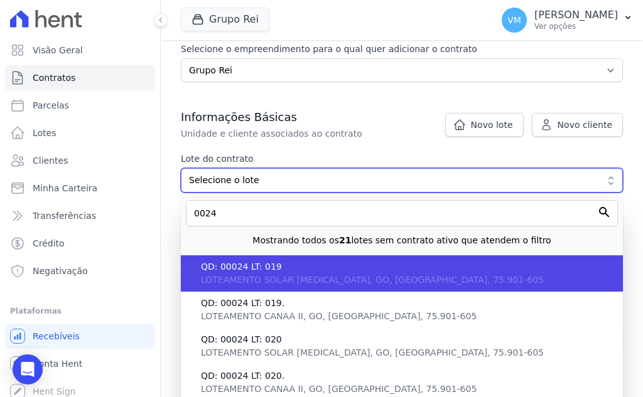
scroll to position [125, 0]
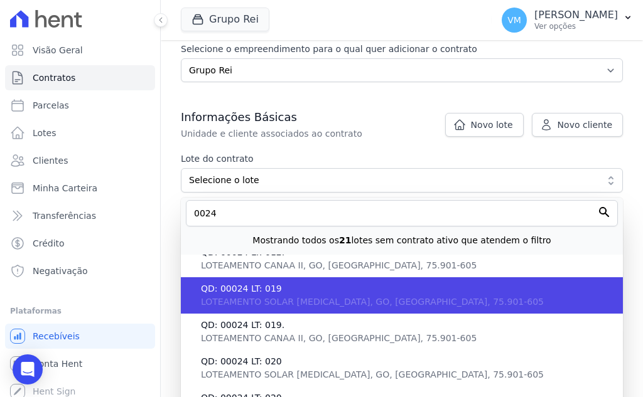
click at [305, 282] on span "QD: 00024 LT: 019" at bounding box center [407, 288] width 412 height 13
type input "ef328df9-0ef9-4f51-8d9a-60d170d5462b"
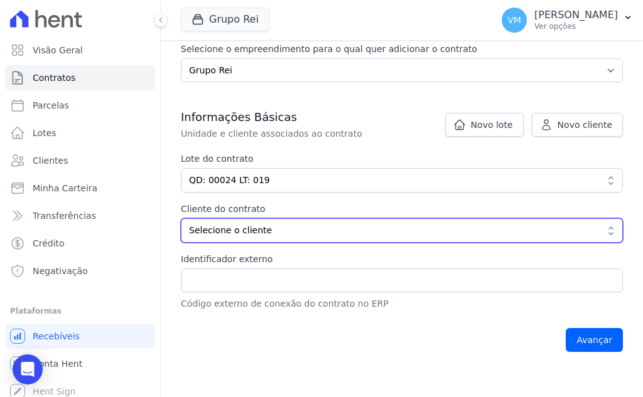
click at [305, 224] on span "Selecione o cliente" at bounding box center [393, 230] width 408 height 13
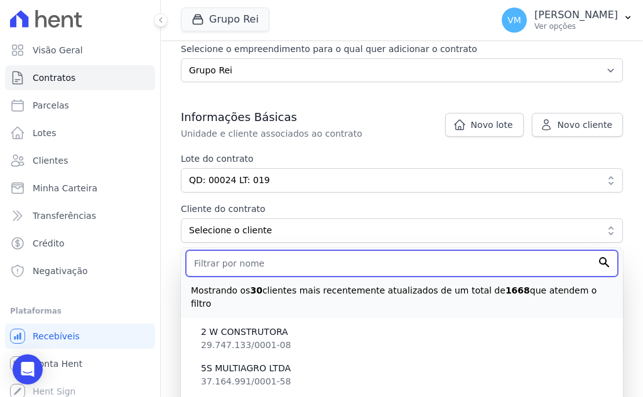
click at [293, 253] on input "text" at bounding box center [402, 263] width 432 height 26
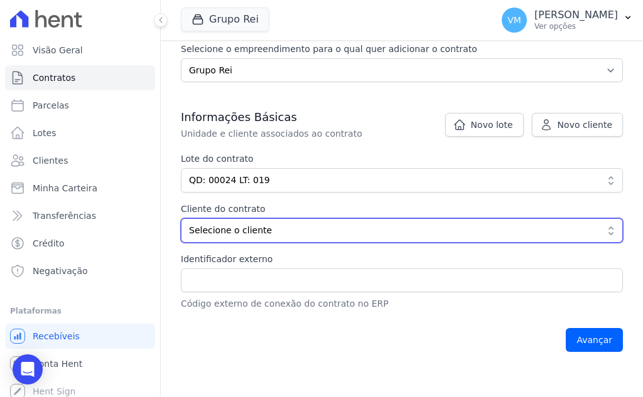
click at [297, 225] on button "Selecione o cliente" at bounding box center [402, 230] width 442 height 24
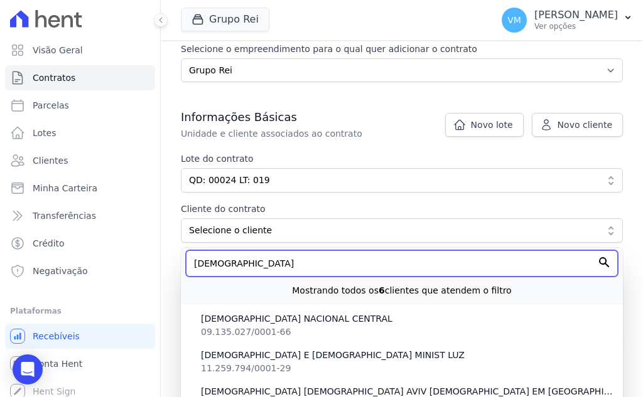
click at [278, 250] on input "IGREJA" at bounding box center [402, 263] width 432 height 26
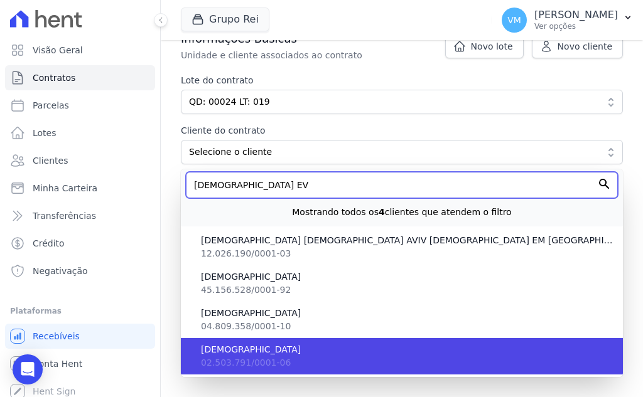
scroll to position [274, 0]
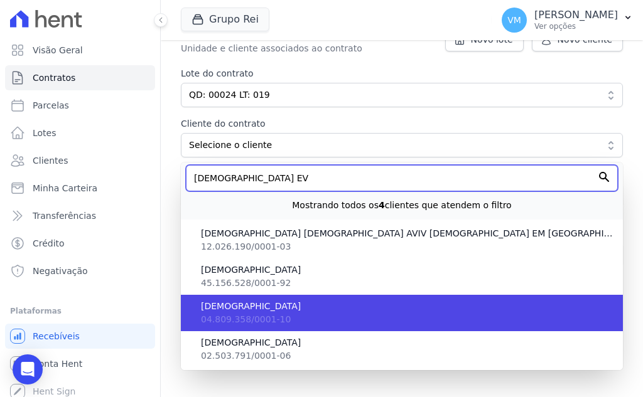
type input "IGREJA EV"
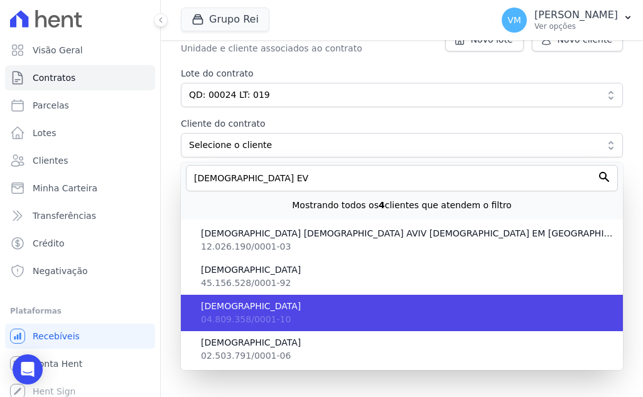
click at [301, 308] on li "IGREJA EVANGELICA ASSEMBLEIA DE DEUS 04.809.358/0001-10" at bounding box center [402, 313] width 442 height 36
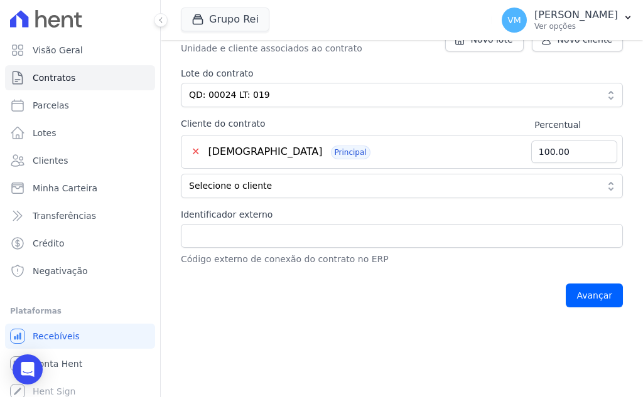
scroll to position [211, 0]
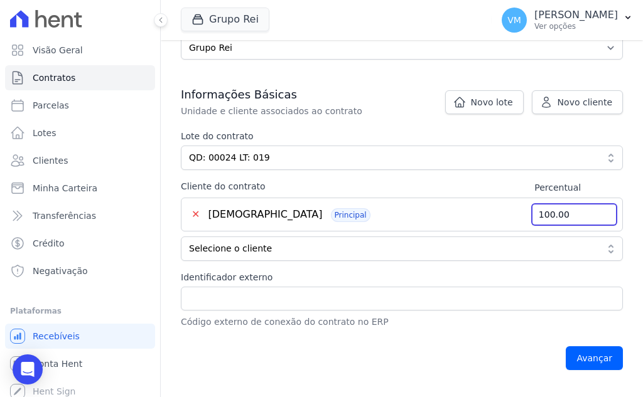
click at [569, 203] on input "100.00" at bounding box center [574, 214] width 86 height 23
click at [558, 203] on input "100.00" at bounding box center [574, 214] width 86 height 23
click at [566, 203] on input "100.00" at bounding box center [574, 214] width 86 height 23
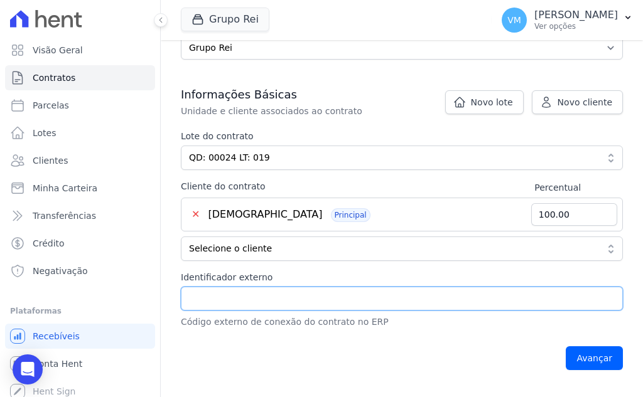
click at [266, 289] on input "Identificador externo" at bounding box center [402, 299] width 442 height 24
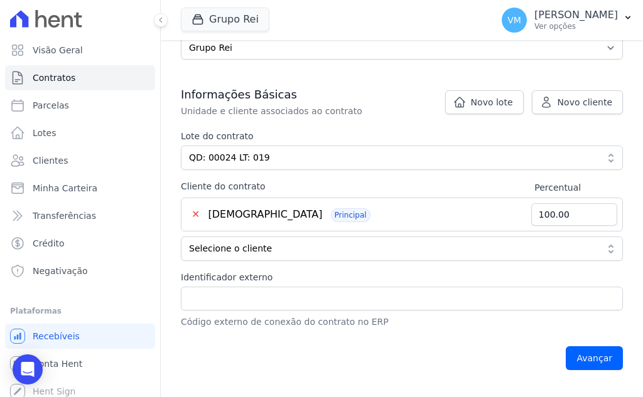
click at [301, 350] on div "Avançar" at bounding box center [402, 358] width 442 height 39
click at [592, 346] on input "Avançar" at bounding box center [593, 358] width 57 height 24
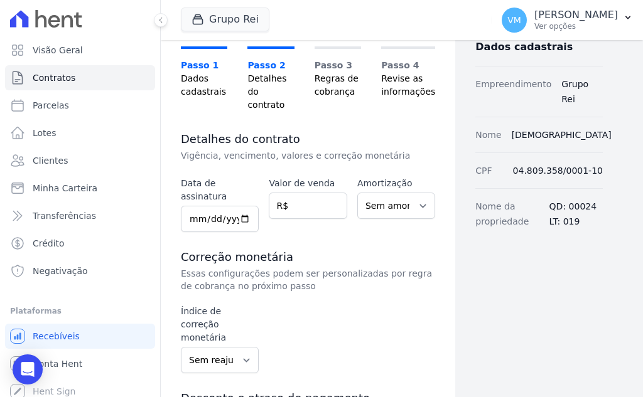
scroll to position [63, 0]
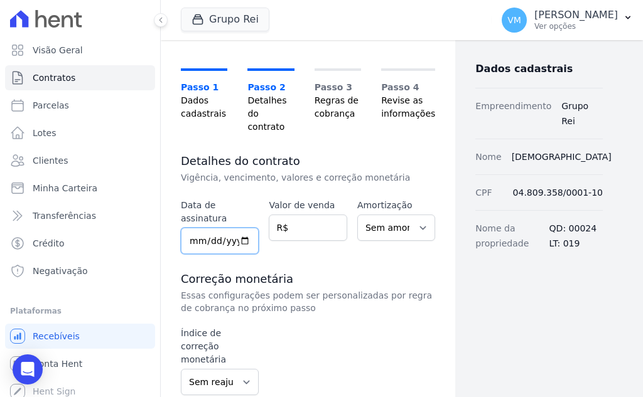
click at [245, 228] on input "date" at bounding box center [220, 241] width 78 height 26
type input "2025-09-10"
click at [373, 215] on select "Sem amortização Price Sac" at bounding box center [396, 228] width 78 height 26
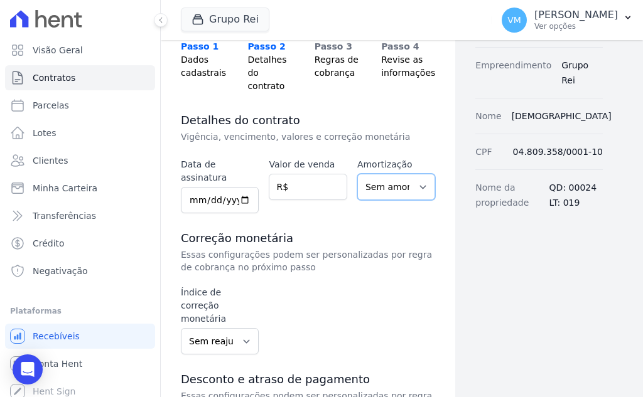
scroll to position [125, 0]
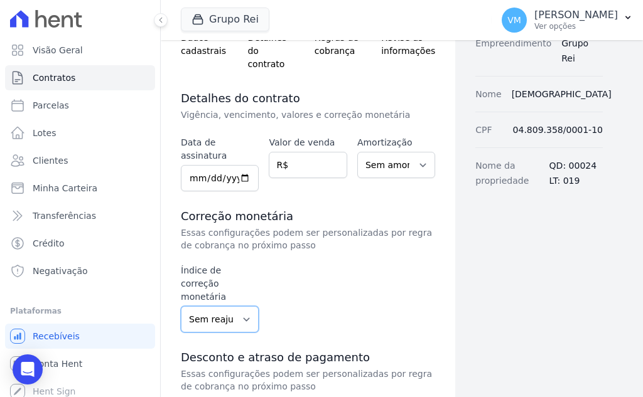
click at [205, 306] on select "Sem reajuste Média dos últimos 12 meses acumulado de INCCM Média dos últimos 12…" at bounding box center [220, 319] width 78 height 26
select select "igpm"
click at [181, 306] on select "Sem reajuste Média dos últimos 12 meses acumulado de INCCM Média dos últimos 12…" at bounding box center [220, 319] width 78 height 26
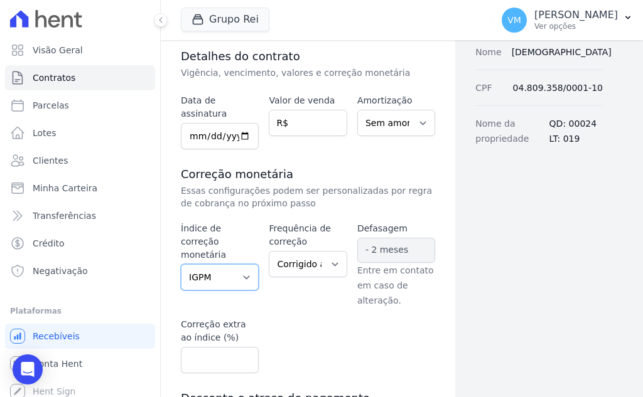
scroll to position [188, 0]
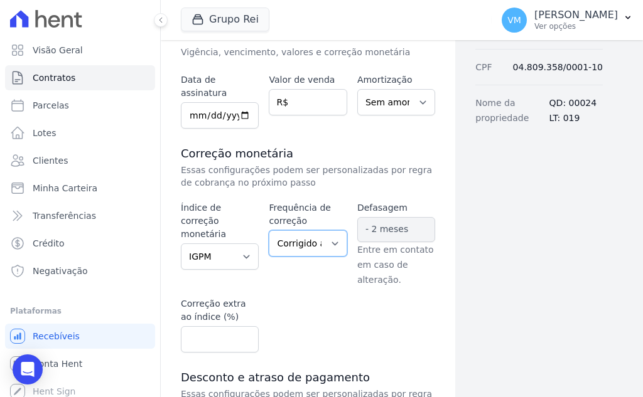
click at [284, 230] on select "Corrigido semestralmente Corrigido mensalmente Corrigido anualmente" at bounding box center [308, 243] width 78 height 26
click at [218, 243] on select "Sem reajuste Média dos últimos 12 meses acumulado de INCCM Média dos últimos 12…" at bounding box center [220, 256] width 78 height 26
select select
click at [181, 243] on select "Sem reajuste Média dos últimos 12 meses acumulado de INCCM Média dos últimos 12…" at bounding box center [220, 256] width 78 height 26
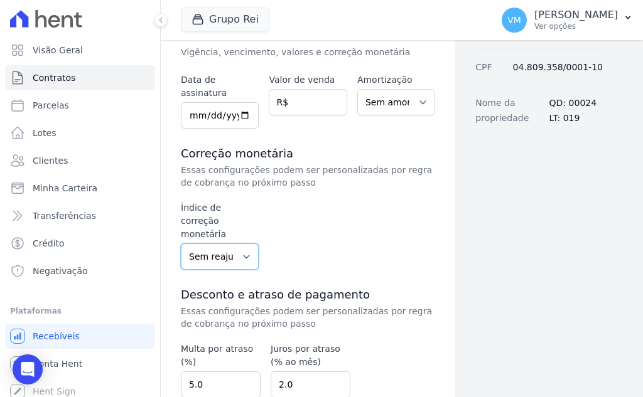
click at [203, 243] on select "Sem reajuste Média dos últimos 12 meses acumulado de INCCM Média dos últimos 12…" at bounding box center [220, 256] width 78 height 26
click at [432, 236] on div "Contratos Adicionar Contrato Adicionar Contrato Passo 1 Dados cadastrais Passo …" at bounding box center [308, 193] width 294 height 683
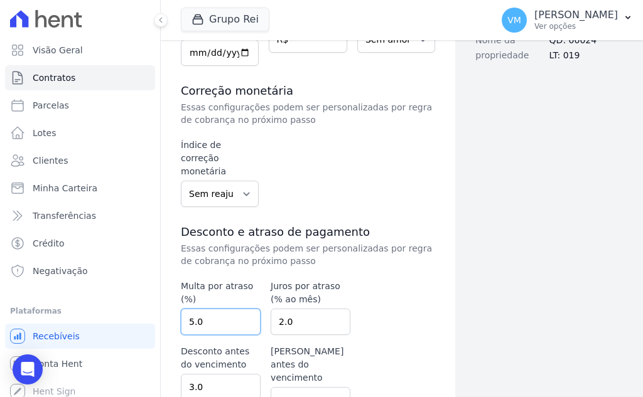
click at [205, 309] on input "5.0" at bounding box center [221, 322] width 80 height 26
drag, startPoint x: 205, startPoint y: 280, endPoint x: 144, endPoint y: 276, distance: 61.6
click at [144, 276] on div "Visão Geral Contratos [GEOGRAPHIC_DATA] Lotes Clientes Minha Carteira Transferê…" at bounding box center [321, 198] width 643 height 397
click at [245, 309] on input "5.01" at bounding box center [221, 322] width 80 height 26
click at [245, 309] on input "5" at bounding box center [221, 322] width 80 height 26
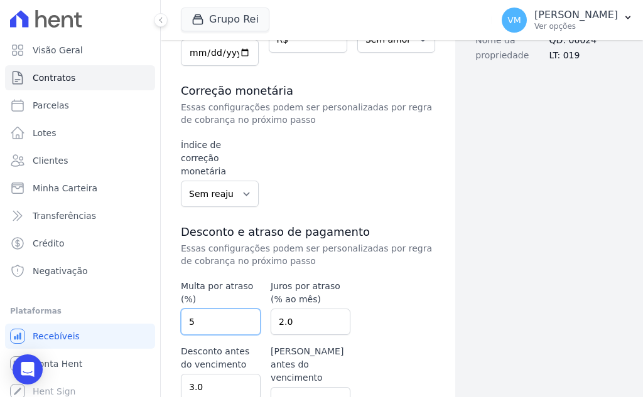
drag, startPoint x: 178, startPoint y: 283, endPoint x: 164, endPoint y: 283, distance: 13.2
click at [164, 283] on div "Contratos Adicionar Contrato Adicionar Contrato Passo 1 Dados cadastrais Passo …" at bounding box center [308, 130] width 294 height 683
type input "10"
click at [339, 309] on input "2.0" at bounding box center [310, 322] width 80 height 26
click at [289, 309] on input "2.0" at bounding box center [310, 322] width 80 height 26
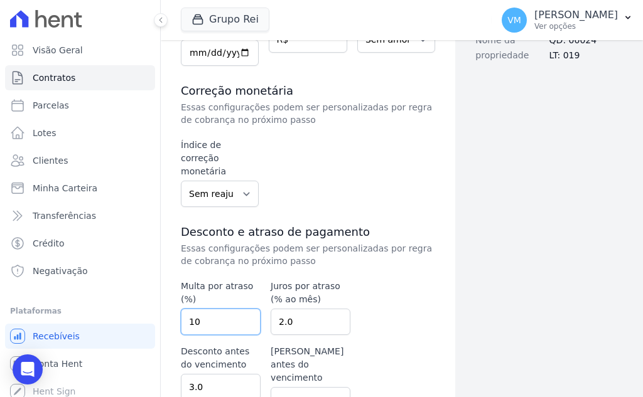
click at [218, 309] on input "10" at bounding box center [221, 322] width 80 height 26
click at [316, 309] on input "2.0" at bounding box center [310, 322] width 80 height 26
click at [280, 309] on input "2.0" at bounding box center [310, 322] width 80 height 26
type input "1.0"
click at [290, 387] on input "0" at bounding box center [310, 400] width 80 height 26
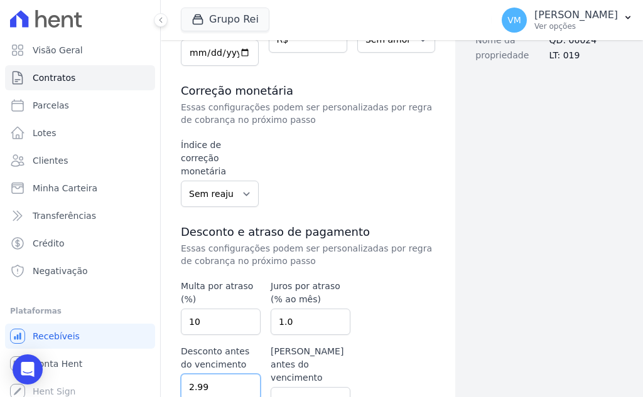
click at [243, 374] on input "2.99" at bounding box center [221, 387] width 80 height 26
click at [243, 374] on input "2.98" at bounding box center [221, 387] width 80 height 26
click at [243, 374] on input "2.97" at bounding box center [221, 387] width 80 height 26
click at [243, 374] on input "2.96" at bounding box center [221, 387] width 80 height 26
click at [243, 374] on input "2.95" at bounding box center [221, 387] width 80 height 26
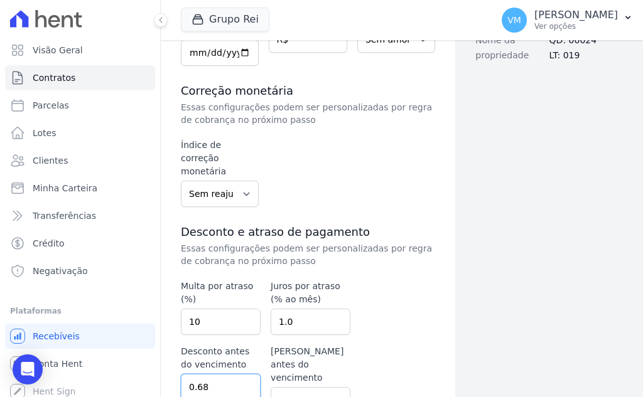
click at [243, 374] on input "0.68" at bounding box center [221, 387] width 80 height 26
click at [243, 374] on input "0.04" at bounding box center [221, 387] width 80 height 26
click at [243, 374] on input "0.03" at bounding box center [221, 387] width 80 height 26
click at [243, 374] on input "0.02" at bounding box center [221, 387] width 80 height 26
click at [243, 374] on input "0.01" at bounding box center [221, 387] width 80 height 26
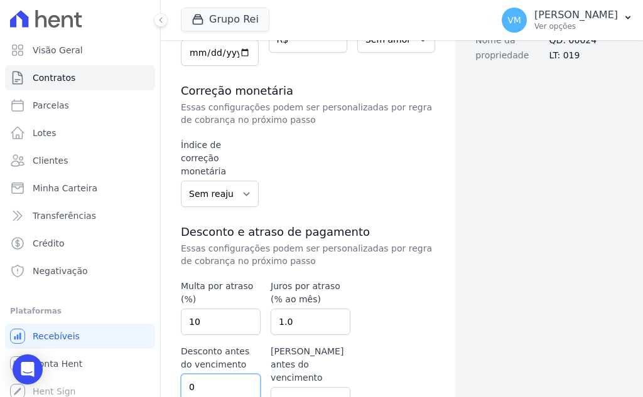
type input "0"
click at [243, 374] on input "0" at bounding box center [221, 387] width 80 height 26
click at [205, 309] on input "10" at bounding box center [221, 322] width 80 height 26
type input "10.00"
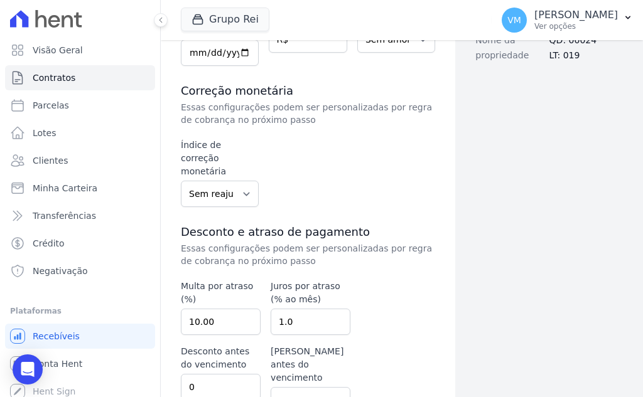
click at [414, 311] on div "Data de assinatura 2025-09-10 Valor de venda R$ Amortização Sem amortização Pri…" at bounding box center [308, 235] width 254 height 449
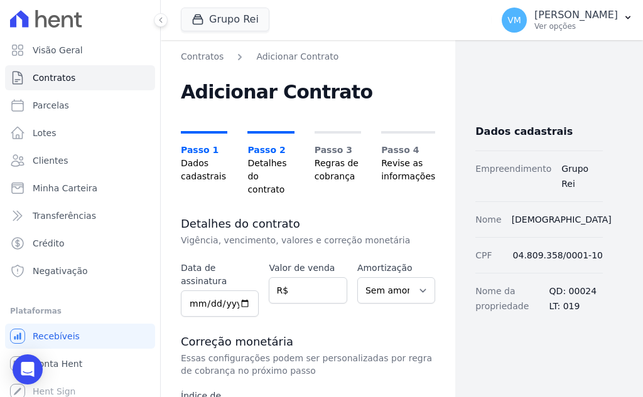
scroll to position [274, 0]
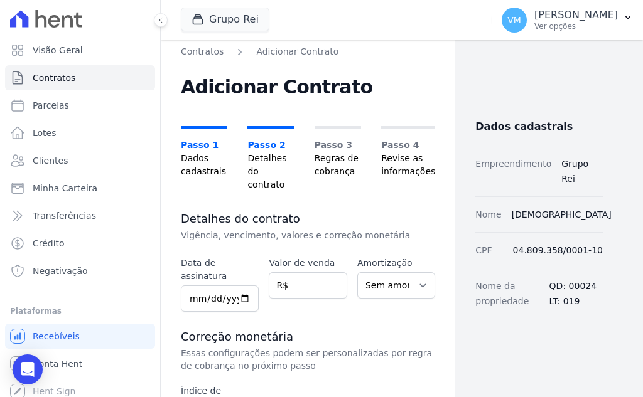
scroll to position [125, 0]
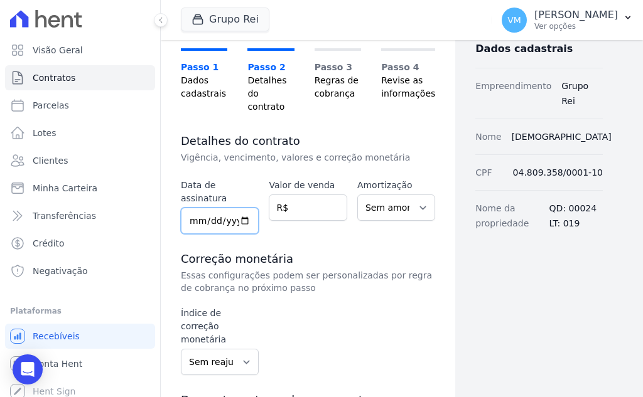
click at [240, 208] on input "date" at bounding box center [220, 221] width 78 height 26
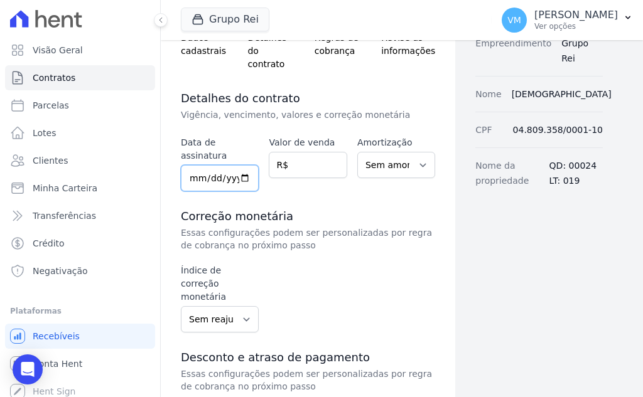
scroll to position [83, 0]
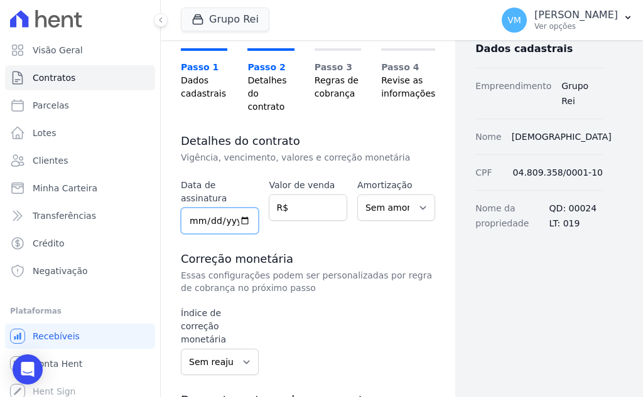
type input "2025-09-10"
click at [400, 199] on select "Sem amortização Price Sac" at bounding box center [396, 208] width 78 height 26
click at [357, 195] on select "Sem amortização Price Sac" at bounding box center [396, 208] width 78 height 26
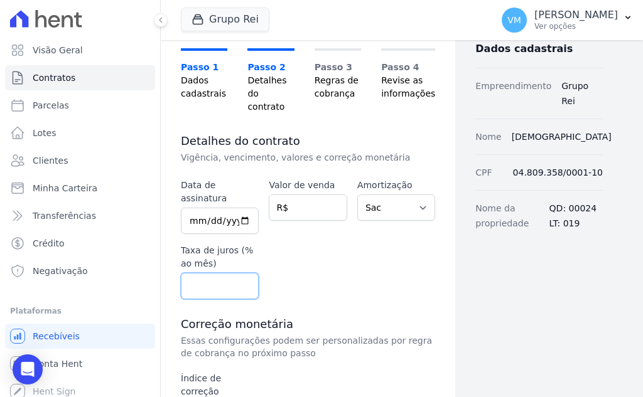
click at [213, 273] on input "number" at bounding box center [220, 286] width 78 height 26
click at [373, 200] on select "Sem amortização Price Sac" at bounding box center [396, 208] width 78 height 26
click at [357, 195] on select "Sem amortização Price Sac" at bounding box center [396, 208] width 78 height 26
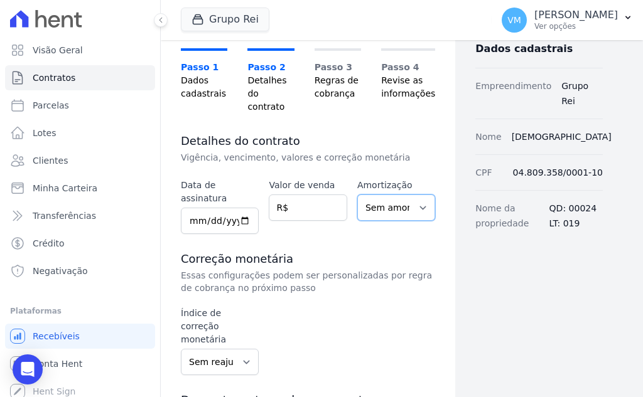
click at [375, 199] on select "Sem amortização Price Sac" at bounding box center [396, 208] width 78 height 26
click at [357, 195] on select "Sem amortização Price Sac" at bounding box center [396, 208] width 78 height 26
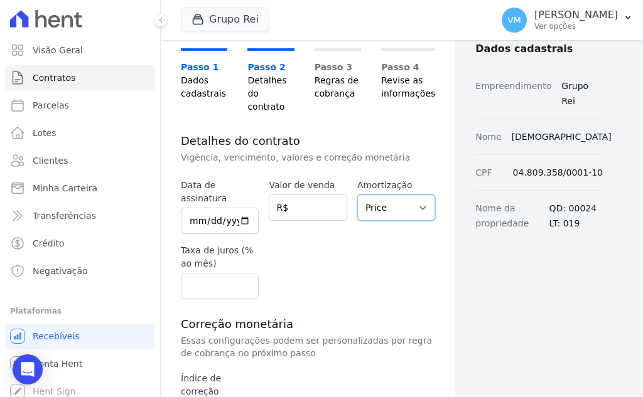
click at [371, 196] on select "Sem amortização Price Sac" at bounding box center [396, 208] width 78 height 26
click at [357, 195] on select "Sem amortização Price Sac" at bounding box center [396, 208] width 78 height 26
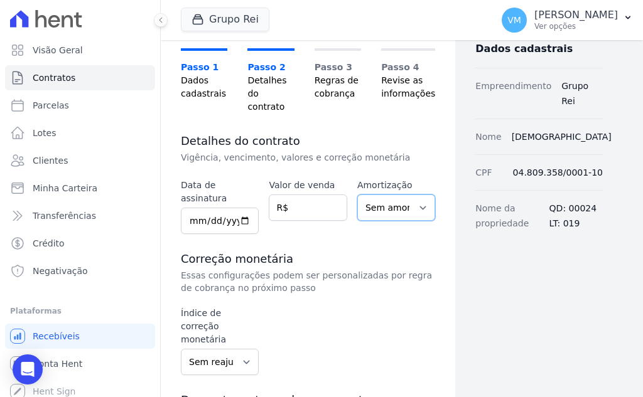
drag, startPoint x: 382, startPoint y: 196, endPoint x: 376, endPoint y: 202, distance: 8.0
click at [382, 196] on select "Sem amortização Price Sac" at bounding box center [396, 208] width 78 height 26
click at [357, 195] on select "Sem amortização Price Sac" at bounding box center [396, 208] width 78 height 26
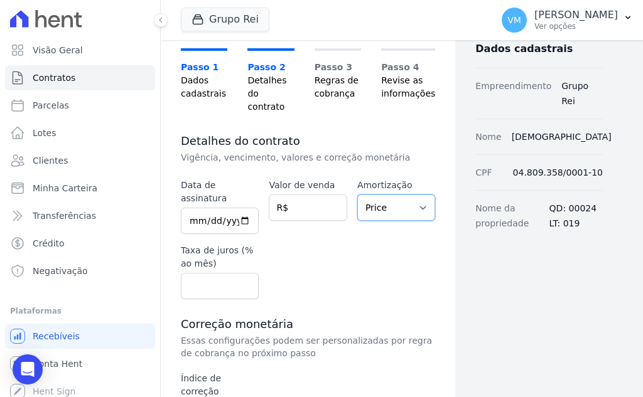
click at [380, 195] on select "Sem amortização Price Sac" at bounding box center [396, 208] width 78 height 26
click at [357, 195] on select "Sem amortização Price Sac" at bounding box center [396, 208] width 78 height 26
click at [378, 195] on select "Sem amortização Price Sac" at bounding box center [396, 208] width 78 height 26
select select "price"
click at [357, 195] on select "Sem amortização Price Sac" at bounding box center [396, 208] width 78 height 26
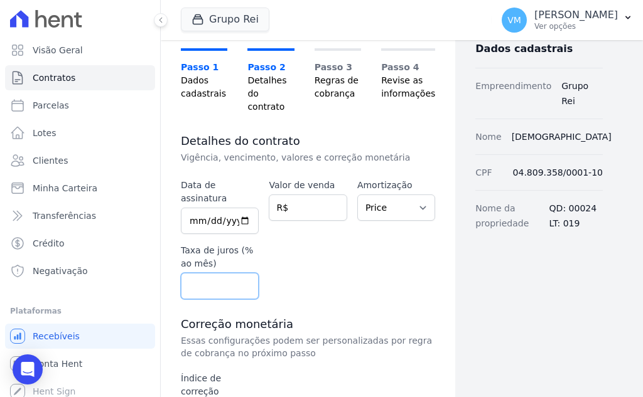
click at [191, 273] on input "number" at bounding box center [220, 286] width 78 height 26
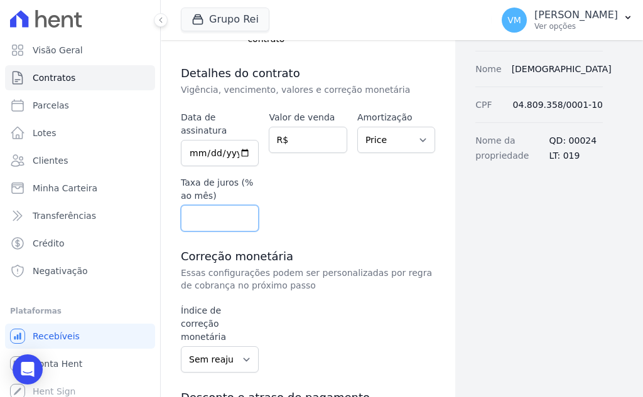
scroll to position [339, 0]
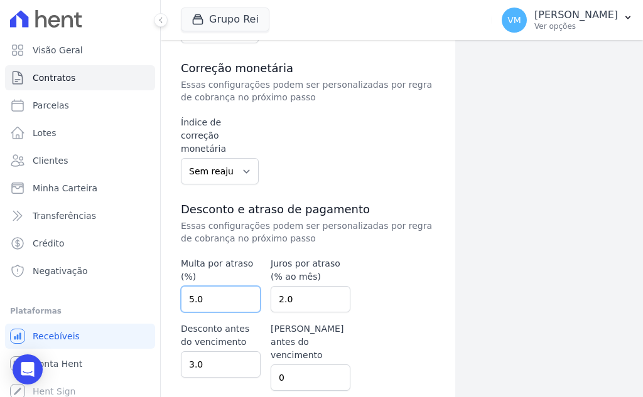
click at [228, 286] on input "5.0" at bounding box center [221, 299] width 80 height 26
click at [191, 286] on input "5.0" at bounding box center [221, 299] width 80 height 26
type input "10.00"
click at [306, 286] on input "2.0" at bounding box center [310, 299] width 80 height 26
drag, startPoint x: 306, startPoint y: 257, endPoint x: 248, endPoint y: 267, distance: 58.0
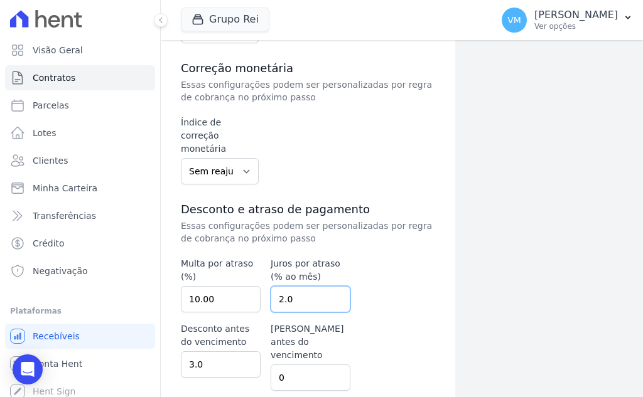
click at [248, 267] on div "Multa por atraso (%) 10.00 Juros por atraso (% ao mês) 2.0 Desconto antes do ve…" at bounding box center [265, 324] width 169 height 134
click at [279, 286] on input "2.0" at bounding box center [310, 299] width 80 height 26
type input "1.0"
click at [223, 351] on input "3.0" at bounding box center [221, 364] width 80 height 26
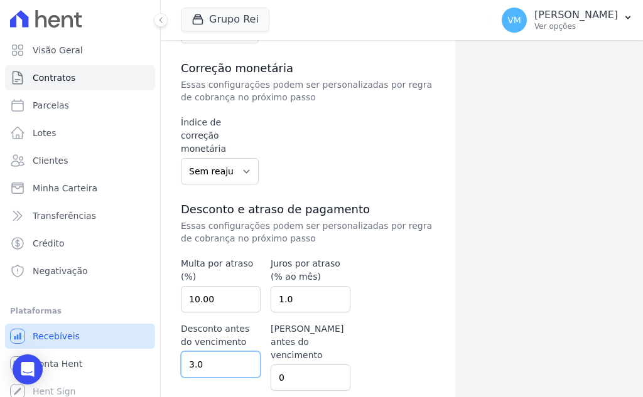
drag, startPoint x: 223, startPoint y: 328, endPoint x: 132, endPoint y: 328, distance: 90.4
click at [132, 328] on div "Visão Geral Contratos Parcelas Lotes Clientes Minha Carteira Transferências Cré…" at bounding box center [321, 198] width 643 height 397
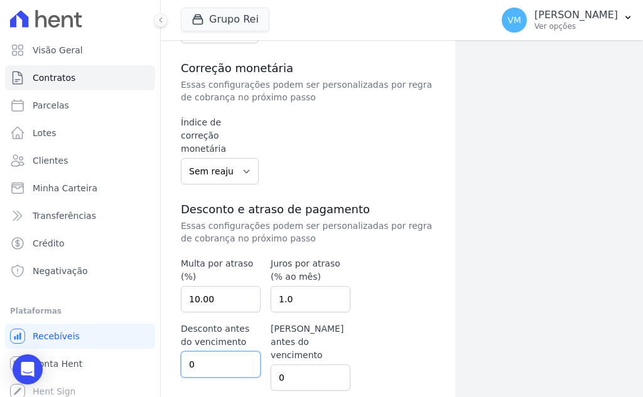
type input "0"
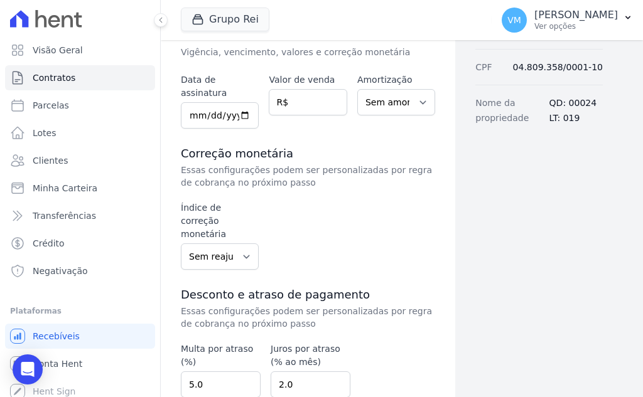
scroll to position [125, 0]
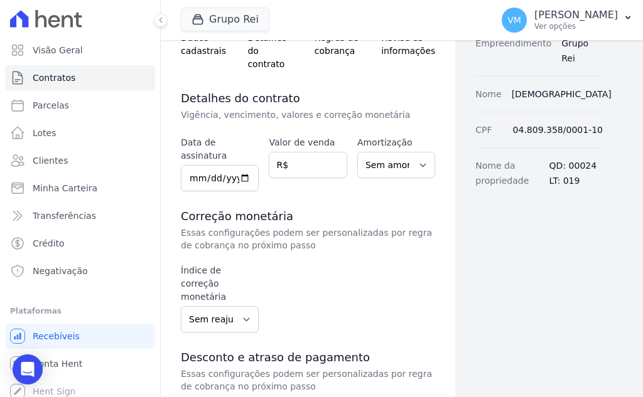
click at [382, 264] on div "Índice de correção monetária Sem reajuste Média dos últimos 12 meses acumulado …" at bounding box center [308, 298] width 254 height 68
click at [387, 138] on div "Amortização Sem amortização Price Sac" at bounding box center [396, 157] width 78 height 42
drag, startPoint x: 377, startPoint y: 151, endPoint x: 371, endPoint y: 161, distance: 11.0
click at [377, 152] on select "Sem amortização Price Sac" at bounding box center [396, 165] width 78 height 26
click at [357, 152] on select "Sem amortização Price Sac" at bounding box center [396, 165] width 78 height 26
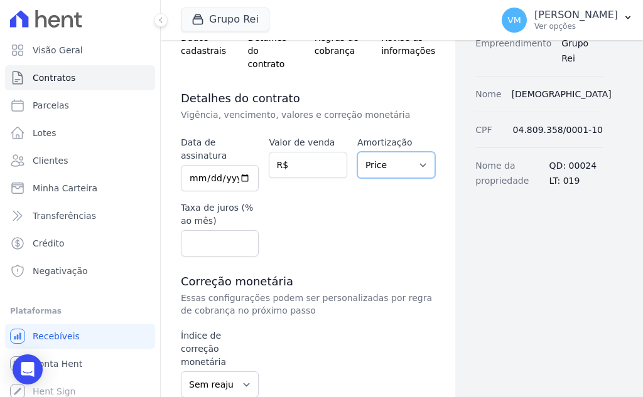
click at [382, 157] on select "Sem amortização Price Sac" at bounding box center [396, 165] width 78 height 26
click at [357, 152] on select "Sem amortização Price Sac" at bounding box center [396, 165] width 78 height 26
click at [385, 152] on select "Sem amortização Price Sac" at bounding box center [396, 165] width 78 height 26
select select "no_interest"
click at [357, 152] on select "Sem amortização Price Sac" at bounding box center [396, 165] width 78 height 26
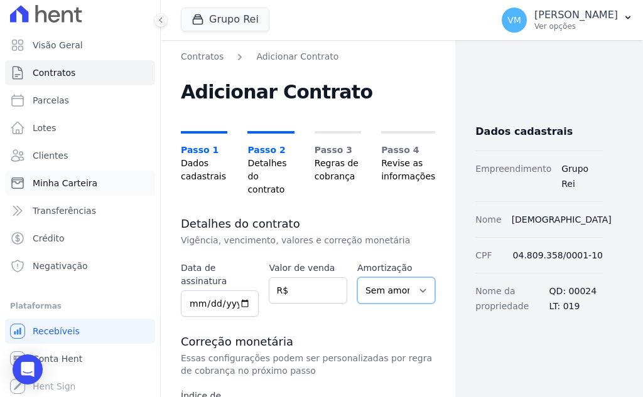
scroll to position [7, 0]
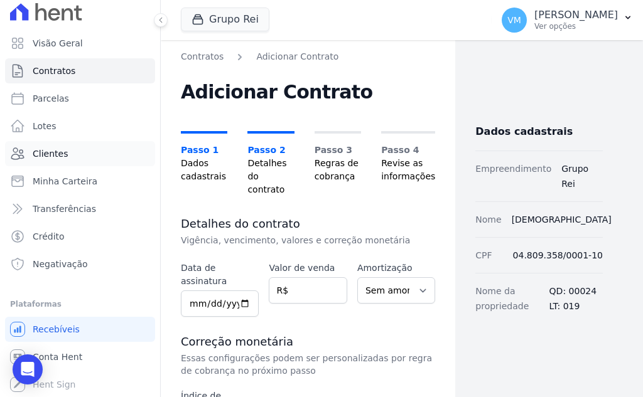
drag, startPoint x: 66, startPoint y: 155, endPoint x: 78, endPoint y: 162, distance: 14.3
click at [66, 155] on link "Clientes" at bounding box center [80, 153] width 150 height 25
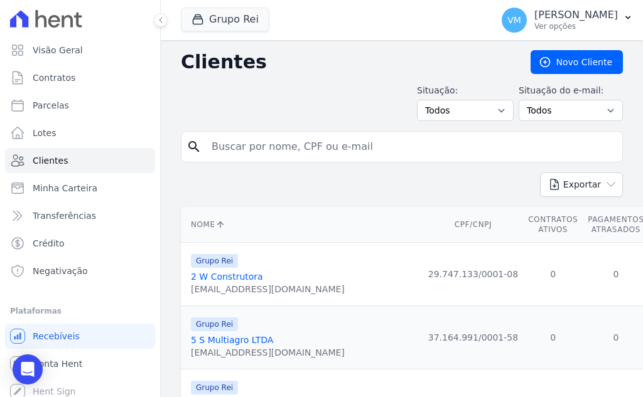
click at [239, 275] on link "2 W Construtora" at bounding box center [227, 277] width 72 height 10
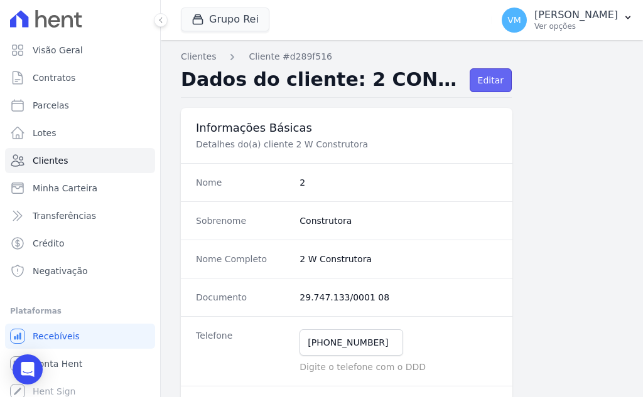
drag, startPoint x: 491, startPoint y: 78, endPoint x: 419, endPoint y: 191, distance: 134.2
click at [489, 78] on link "Editar" at bounding box center [490, 80] width 42 height 24
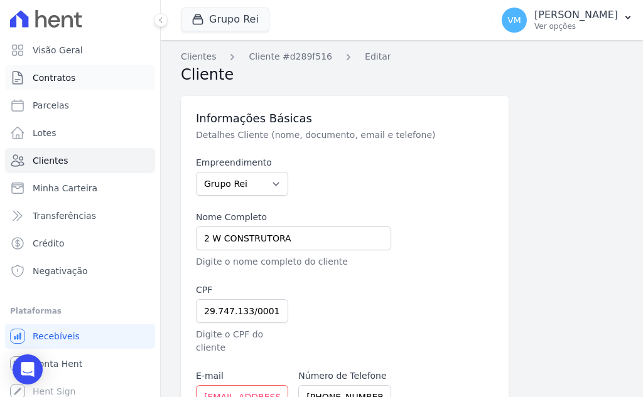
click at [77, 81] on link "Contratos" at bounding box center [80, 77] width 150 height 25
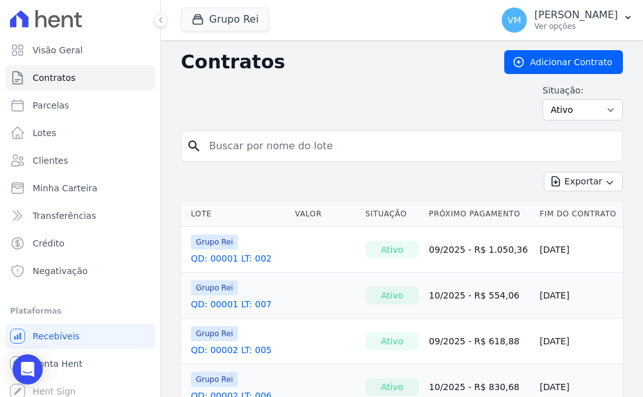
click at [235, 256] on link "QD: 00001 LT: 002" at bounding box center [231, 258] width 81 height 13
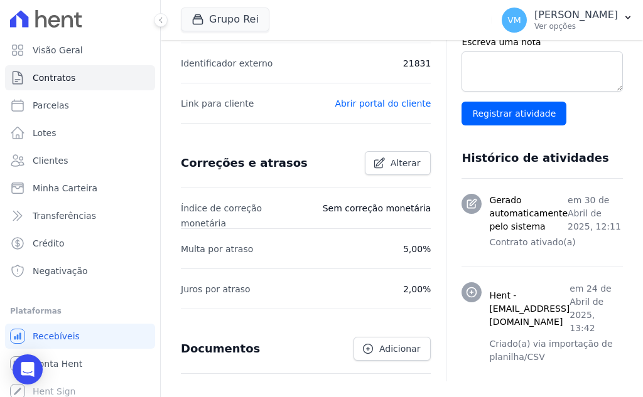
scroll to position [439, 0]
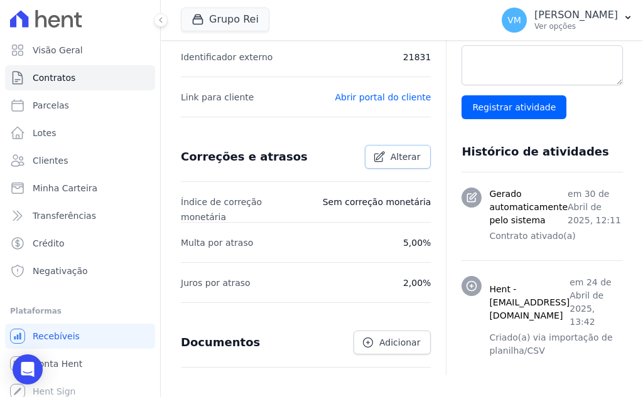
click at [390, 156] on span "Alterar" at bounding box center [405, 157] width 30 height 13
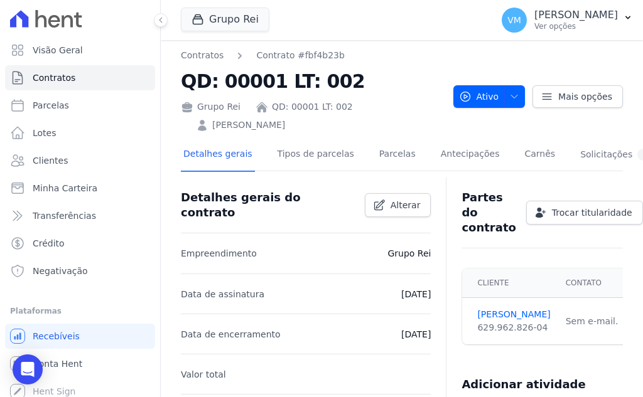
scroll to position [0, 0]
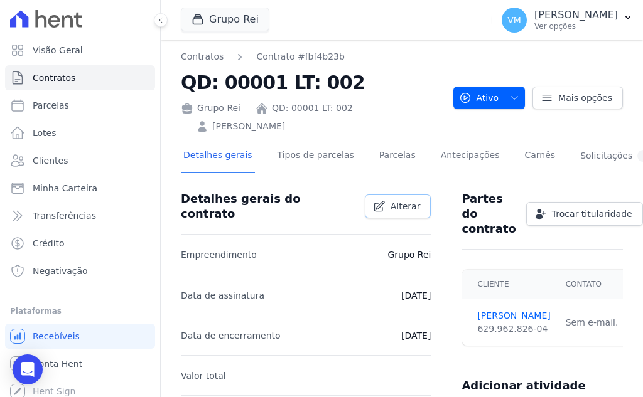
click at [368, 206] on link "Alterar" at bounding box center [398, 207] width 67 height 24
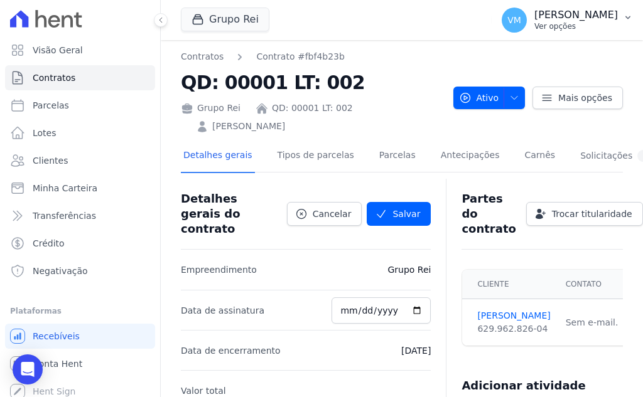
click at [589, 13] on p "[PERSON_NAME]" at bounding box center [575, 15] width 83 height 13
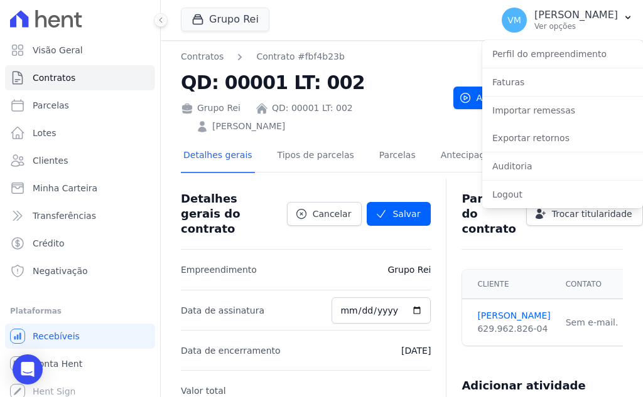
click at [395, 114] on div "Grupo Rei QD: 00001 LT: 002 [PERSON_NAME]" at bounding box center [312, 115] width 262 height 36
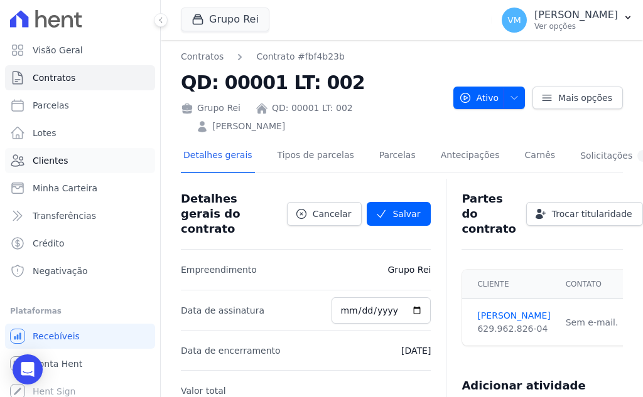
click at [51, 164] on span "Clientes" at bounding box center [50, 160] width 35 height 13
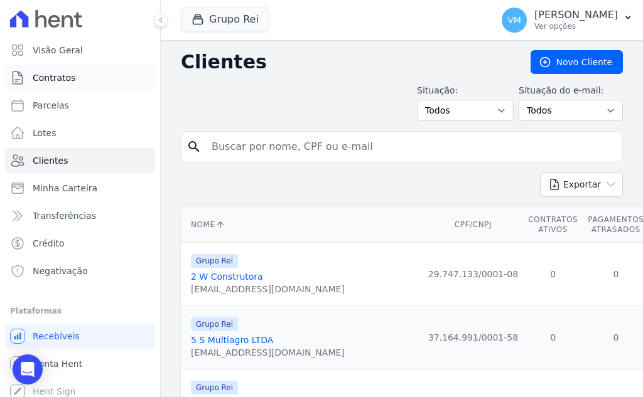
click at [64, 79] on span "Contratos" at bounding box center [54, 78] width 43 height 13
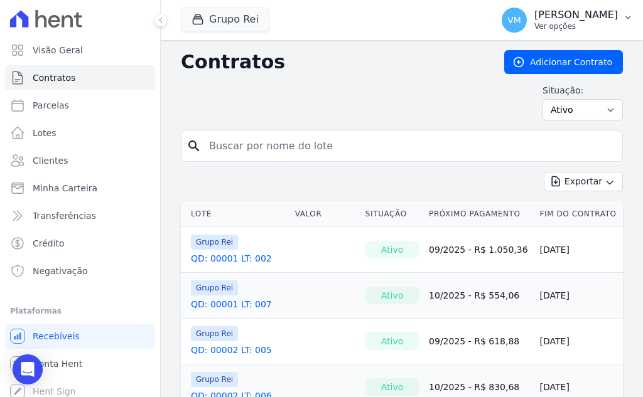
click at [574, 24] on p "Ver opções" at bounding box center [575, 26] width 83 height 10
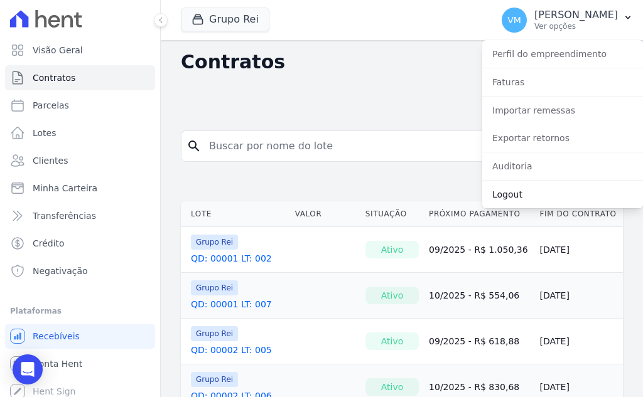
drag, startPoint x: 546, startPoint y: 194, endPoint x: 530, endPoint y: 162, distance: 35.9
click at [546, 194] on link "Logout" at bounding box center [562, 194] width 161 height 23
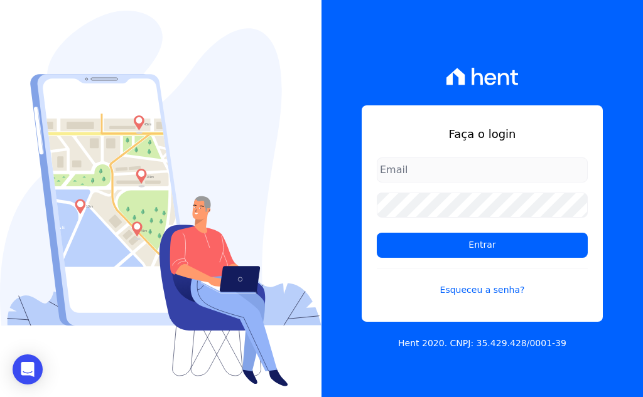
type input "[EMAIL_ADDRESS][DOMAIN_NAME]"
